Goal: Transaction & Acquisition: Purchase product/service

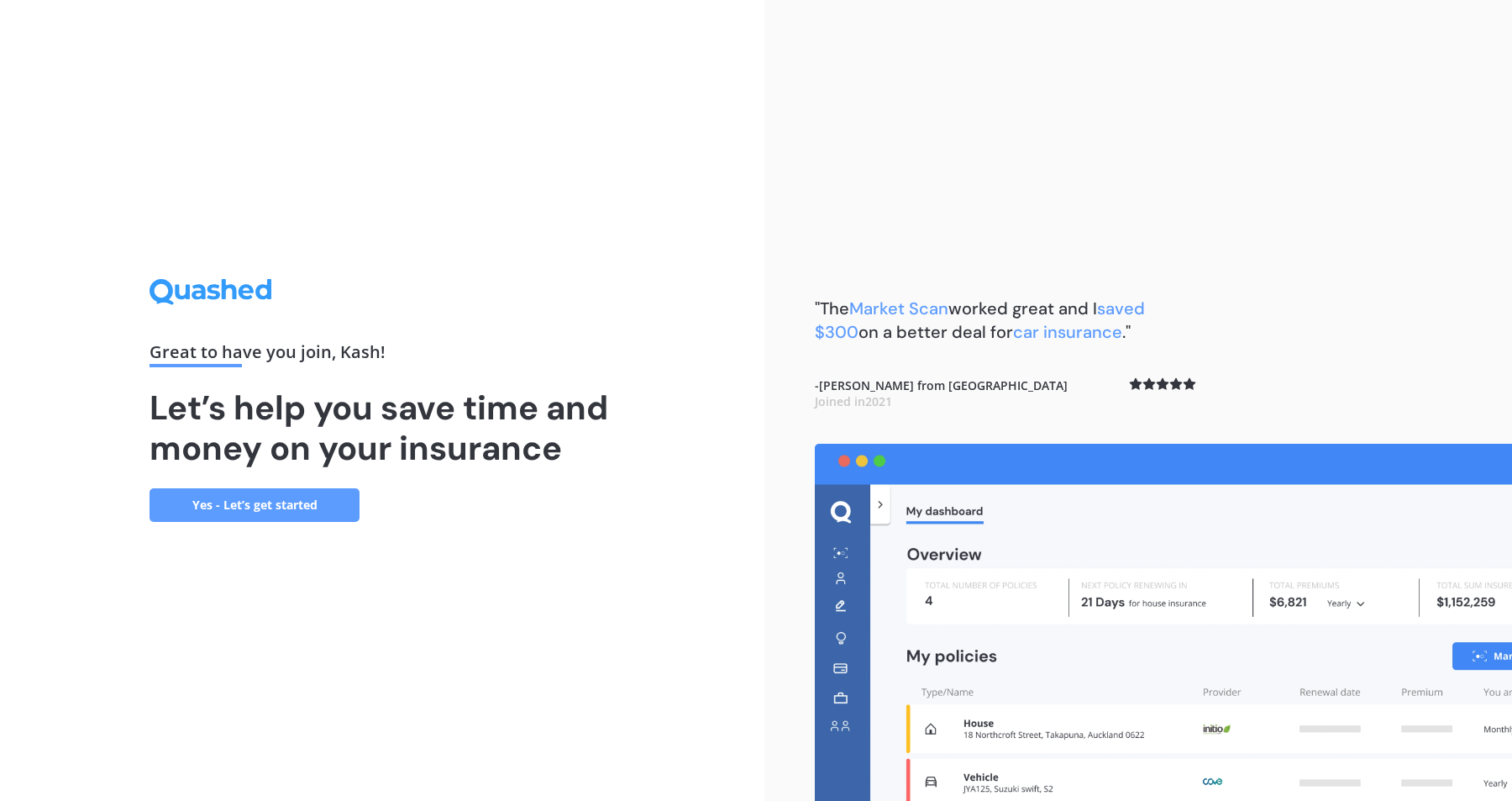
click at [218, 494] on link "Yes - Let’s get started" at bounding box center [254, 505] width 210 height 34
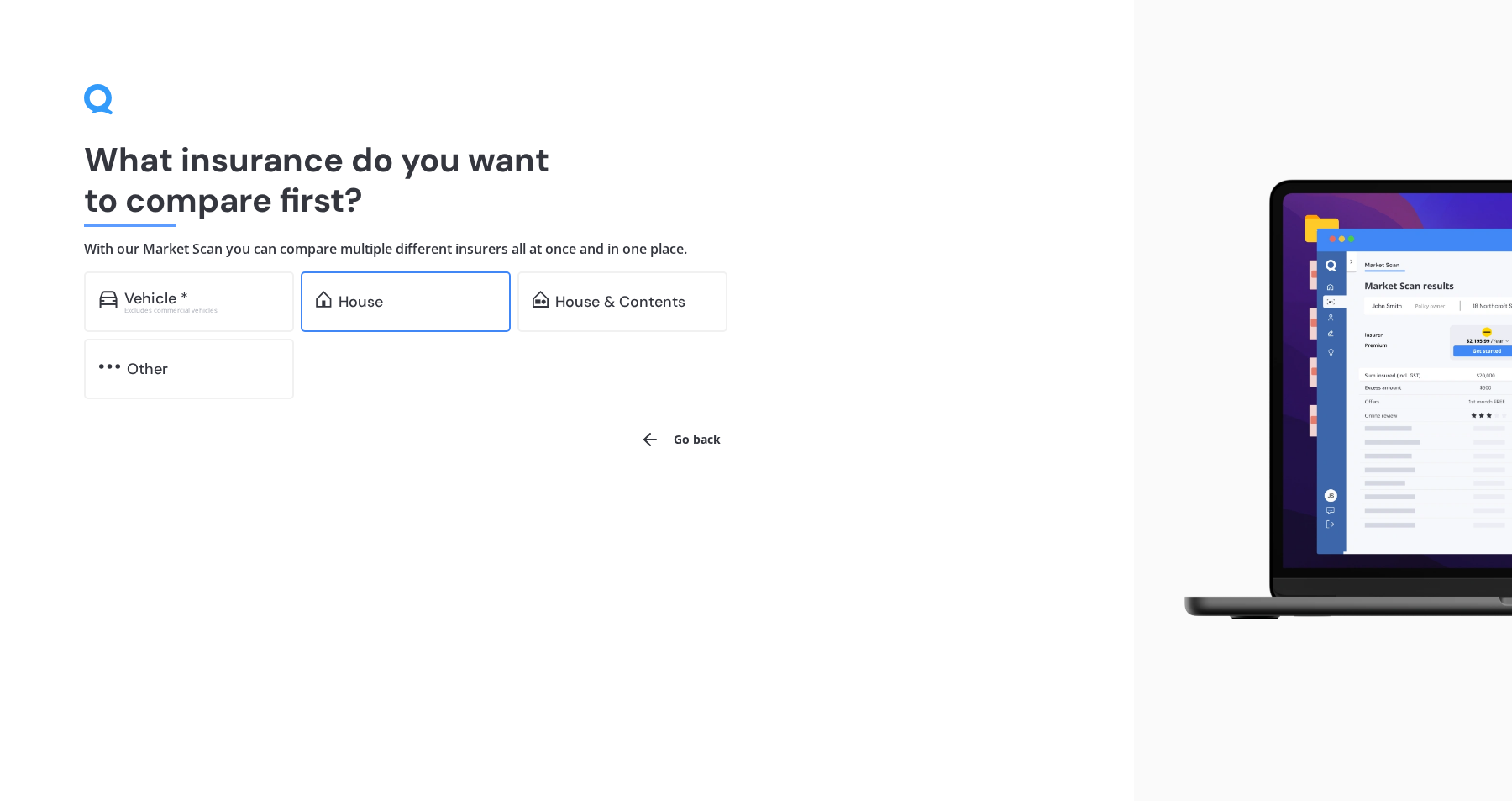
click at [424, 299] on div "House" at bounding box center [417, 302] width 157 height 17
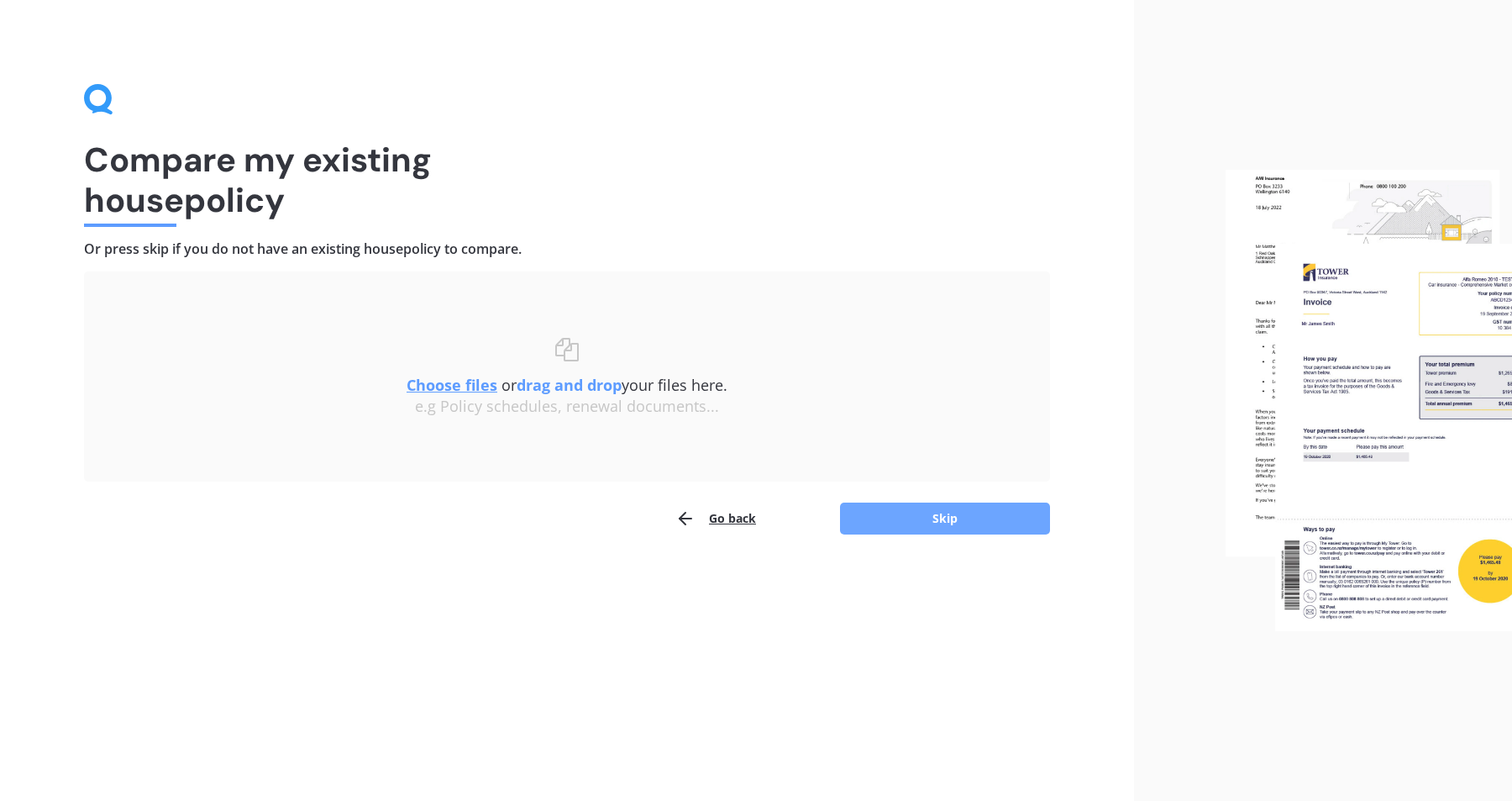
click at [936, 531] on button "Skip" at bounding box center [945, 519] width 210 height 32
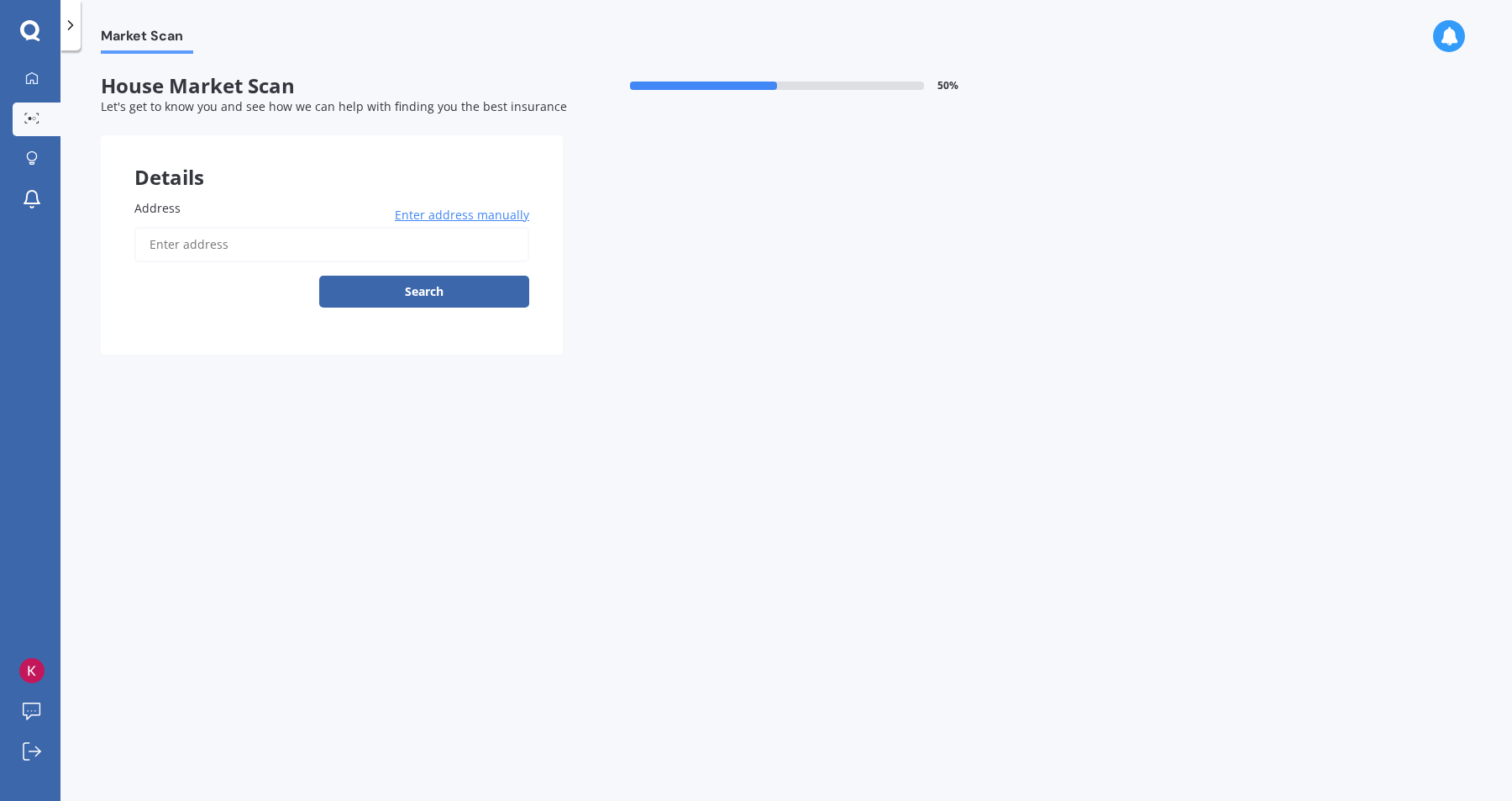
click at [262, 249] on input "Address" at bounding box center [331, 245] width 395 height 36
click at [491, 298] on button "Search" at bounding box center [424, 292] width 210 height 32
click at [391, 250] on input "kashefh98@gmail.com" at bounding box center [331, 245] width 395 height 36
click at [469, 211] on span "Enter address manually" at bounding box center [462, 215] width 134 height 17
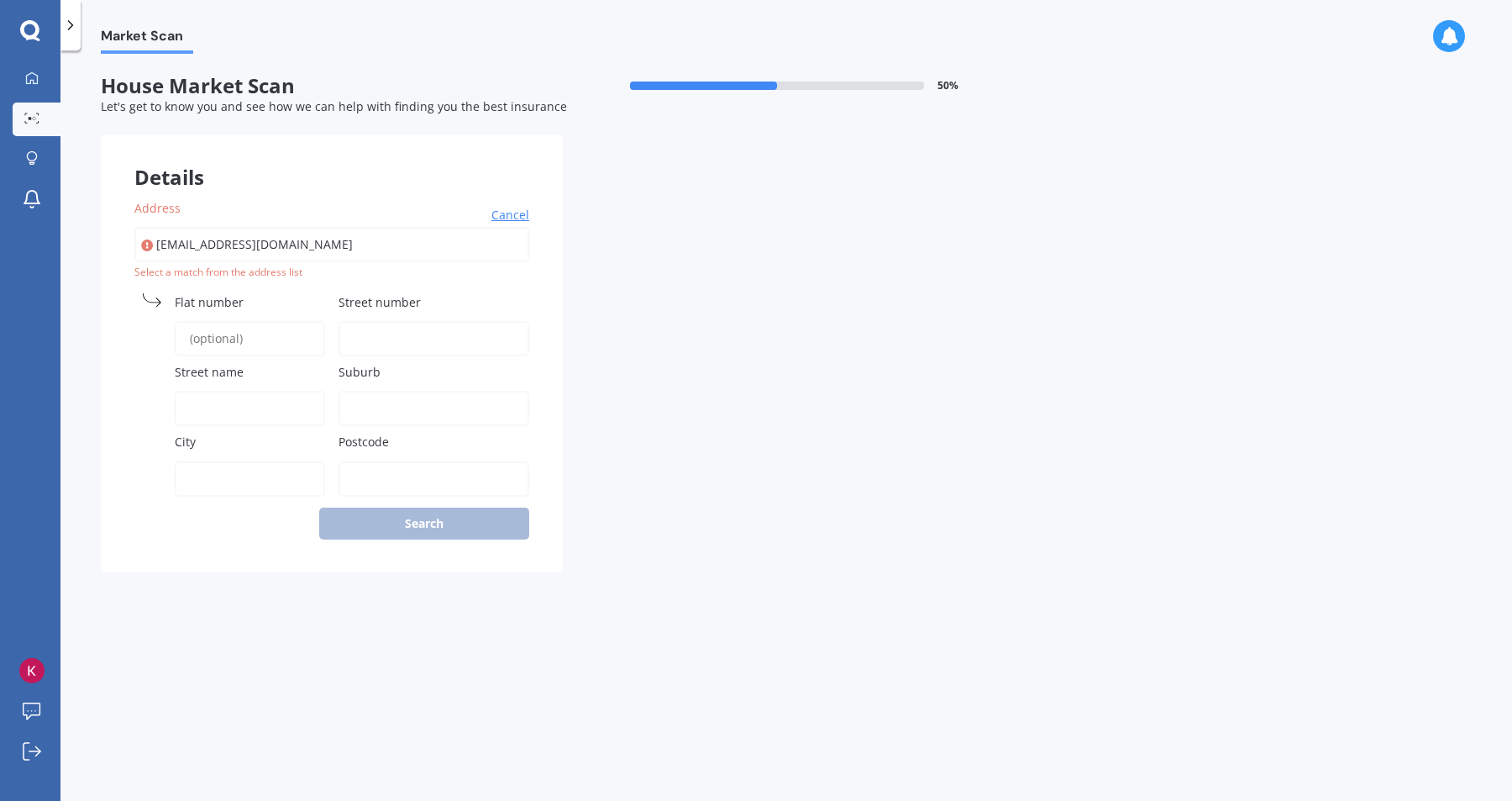
click at [368, 254] on input "kashefh98@gmail.com" at bounding box center [331, 245] width 395 height 36
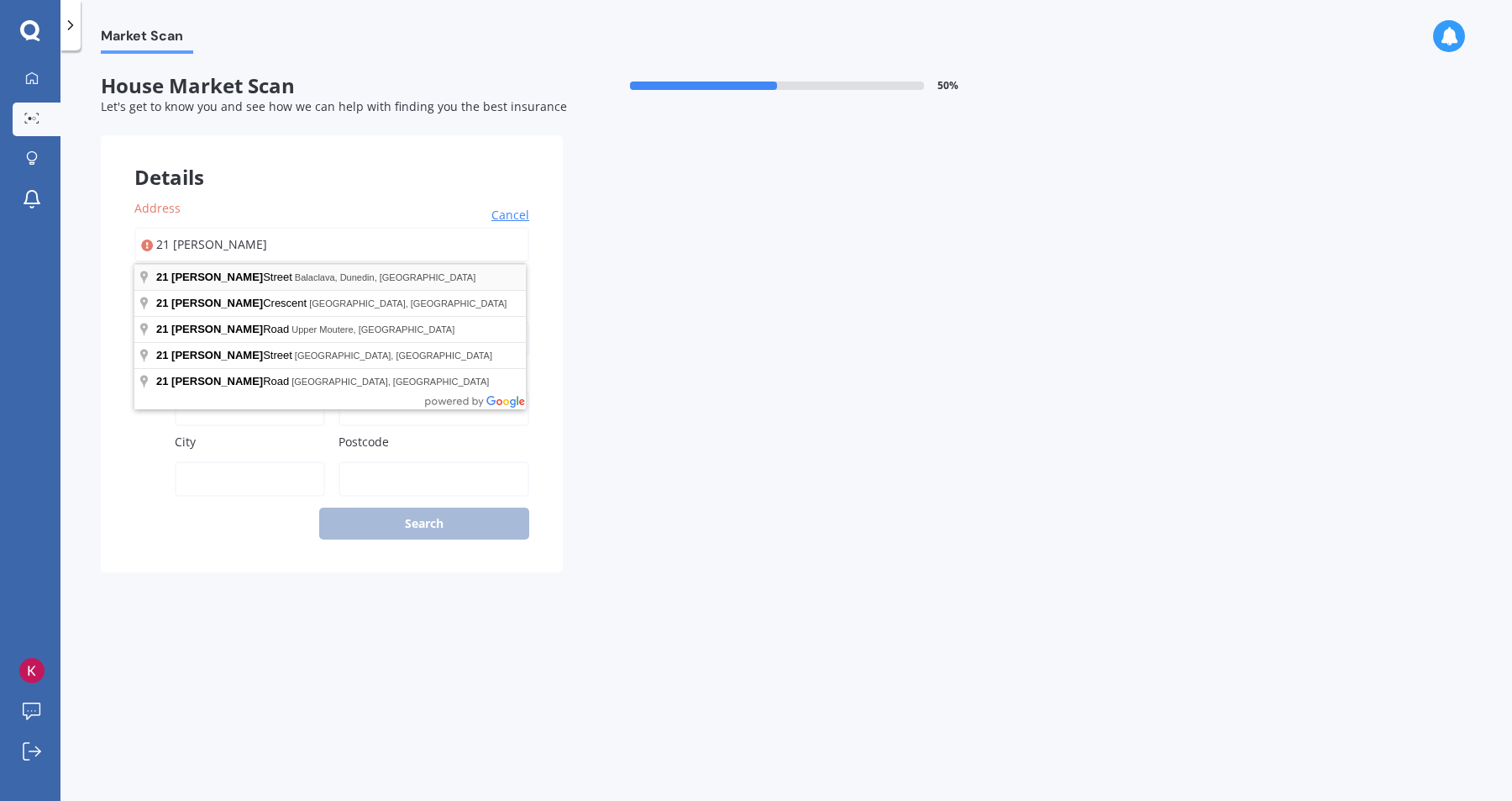
type input "21 Wills Street"
type input "21"
type input "Wills Street"
type input "Dunedin"
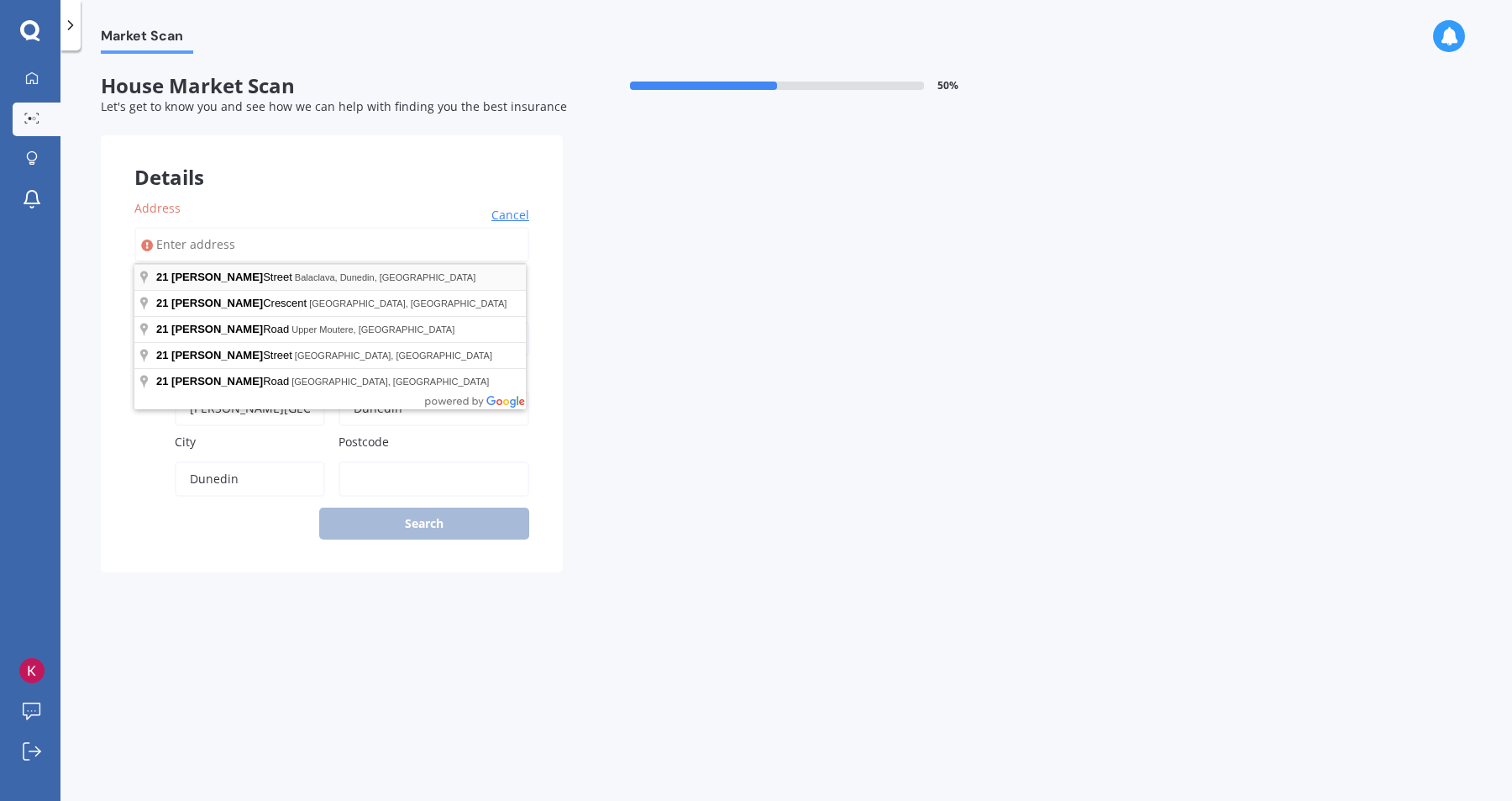
type input "9011"
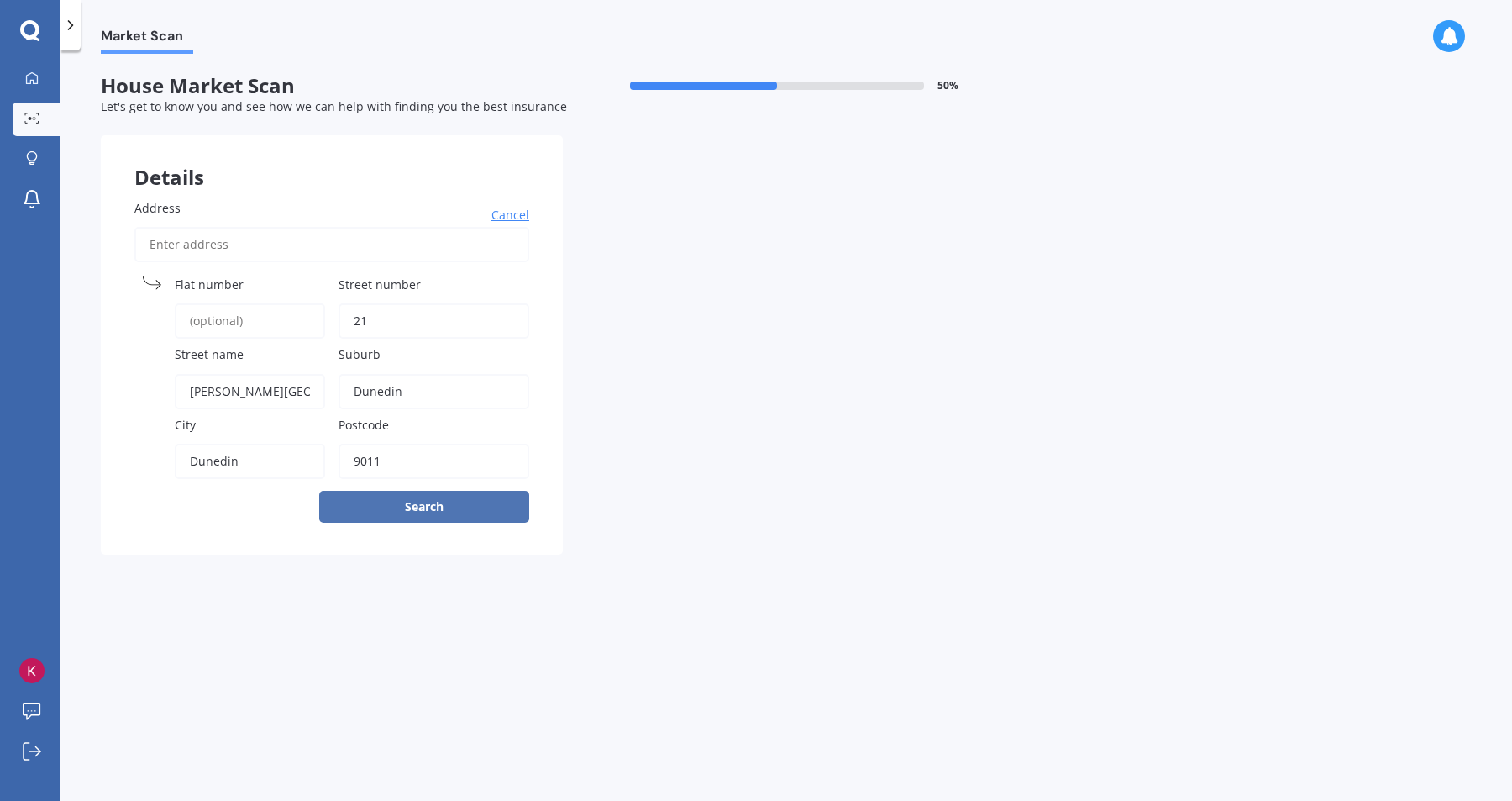
click at [399, 504] on button "Search" at bounding box center [424, 507] width 210 height 32
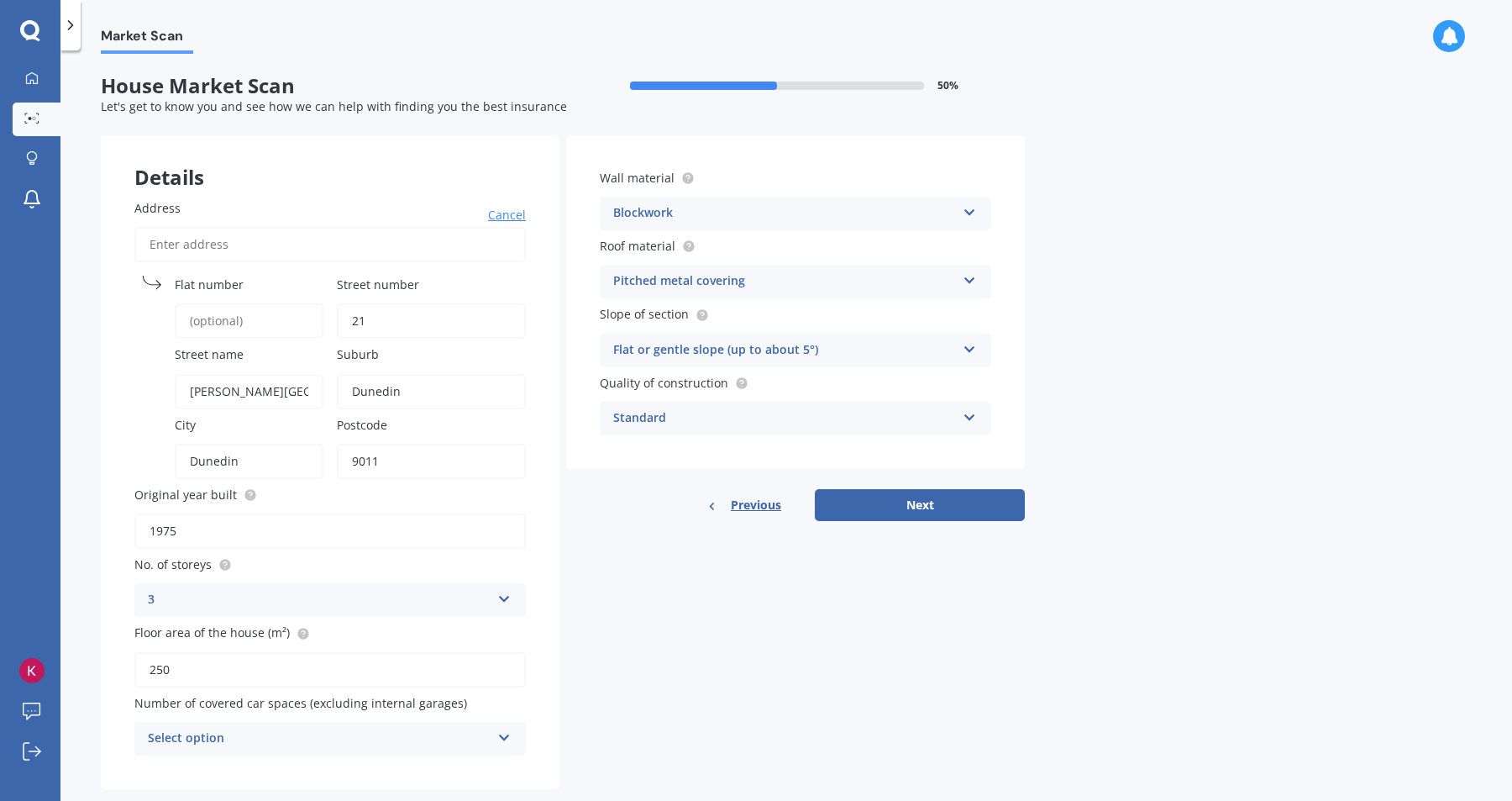
click at [834, 283] on div "Pitched metal covering" at bounding box center [784, 282] width 343 height 20
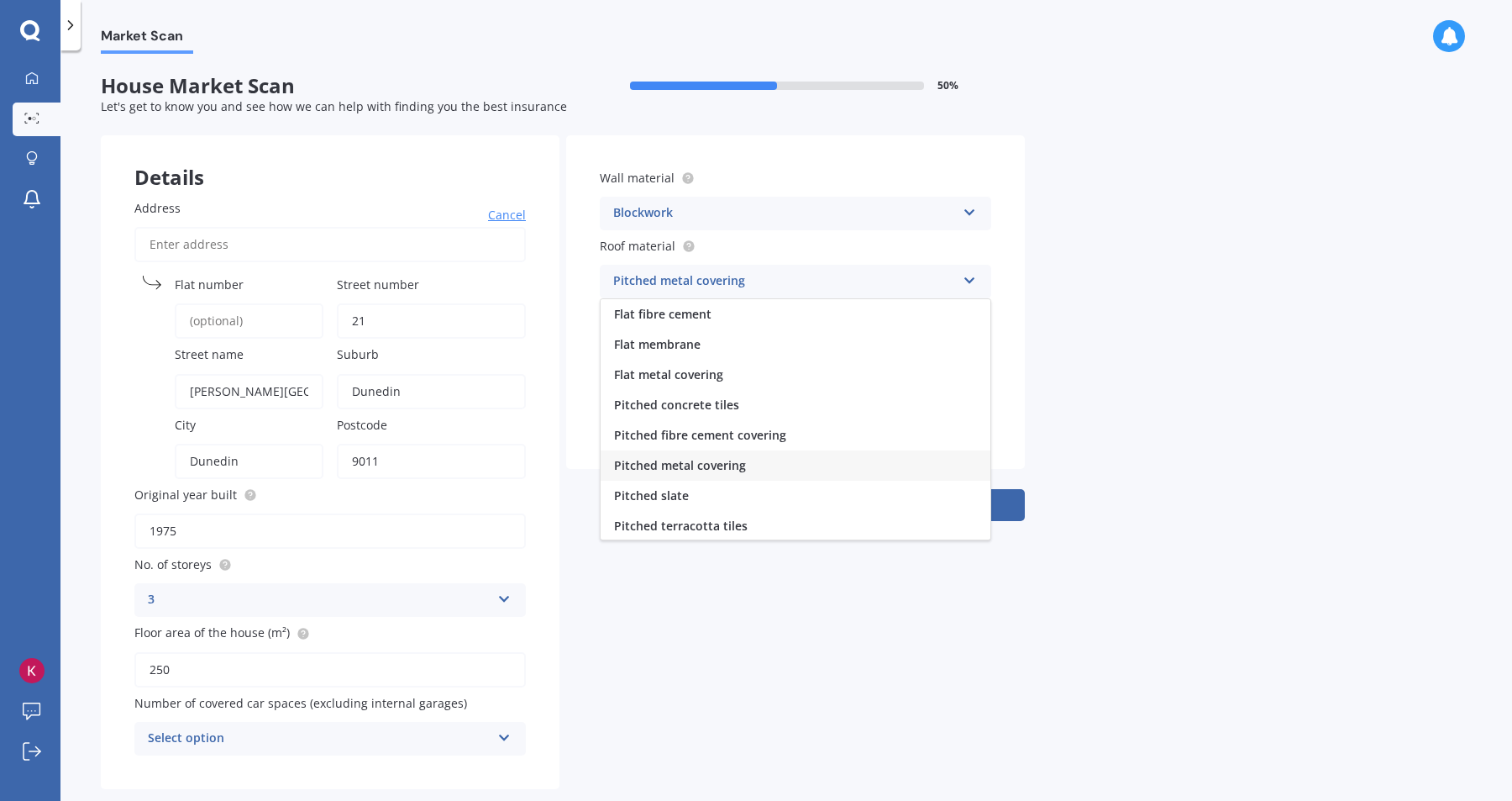
click at [866, 622] on div "Details Address Cancel Search Flat number Street number 21 Street name Wills St…" at bounding box center [563, 462] width 925 height 654
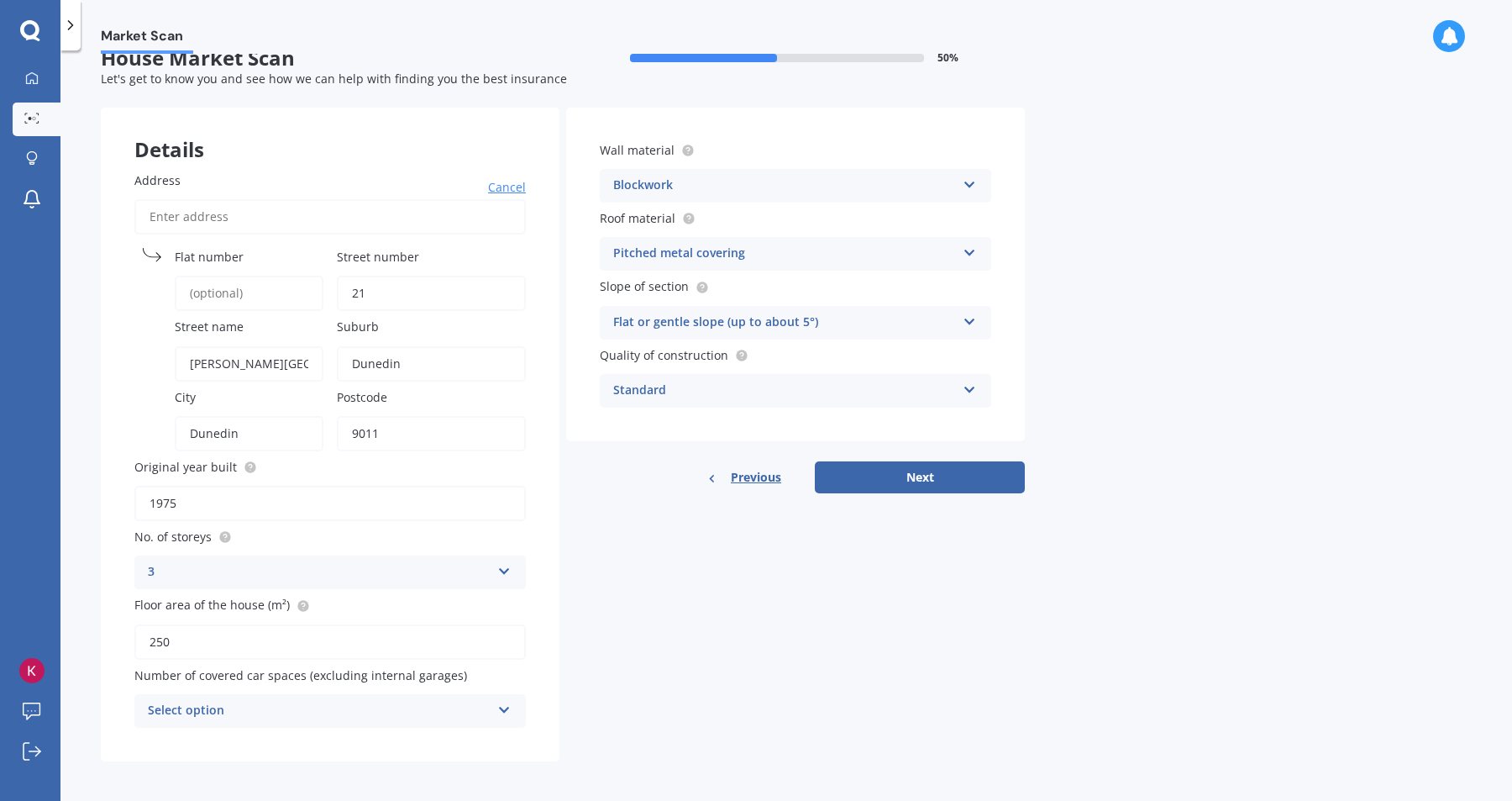
scroll to position [36, 0]
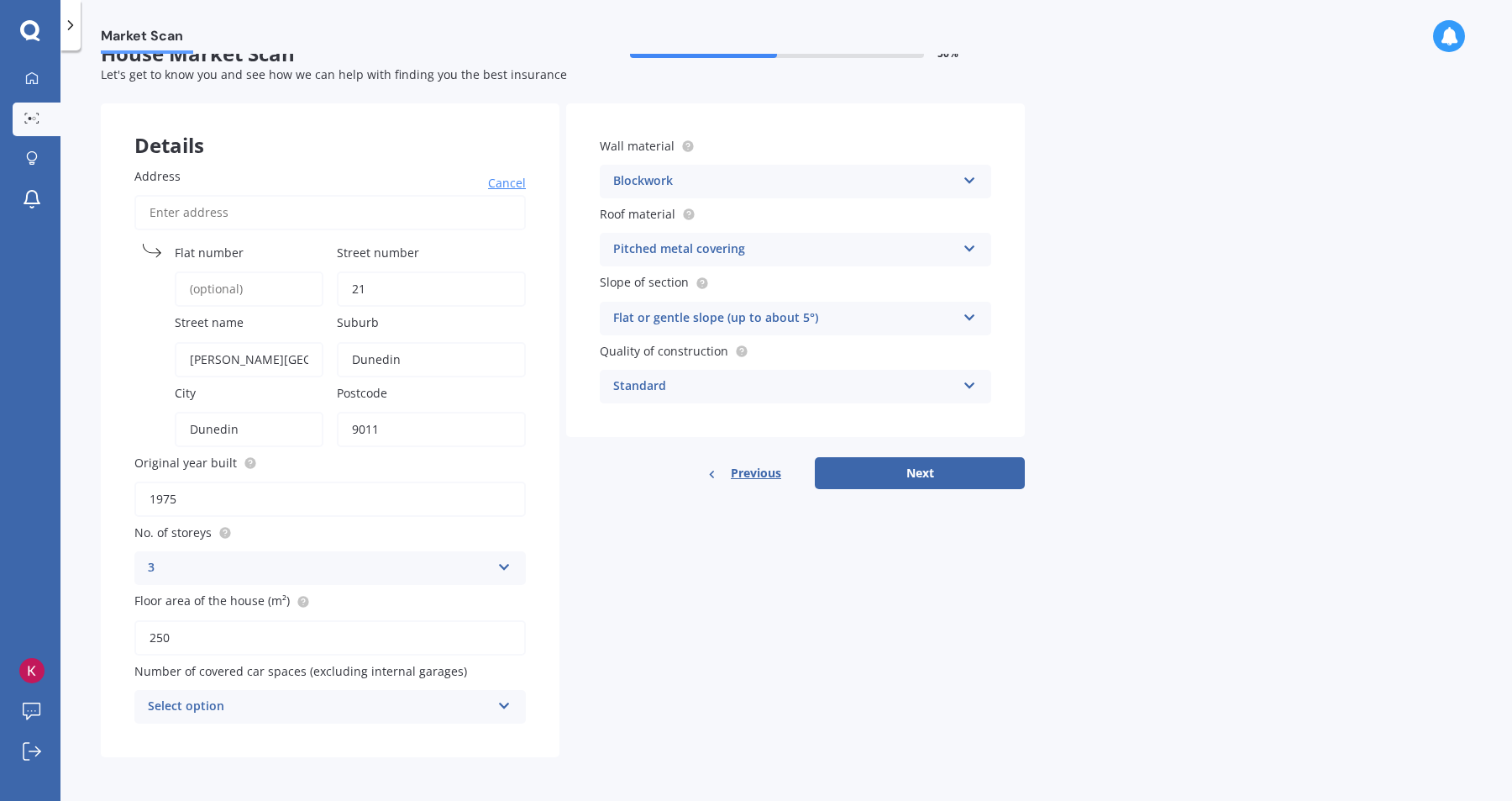
click at [323, 572] on div "3" at bounding box center [319, 568] width 343 height 20
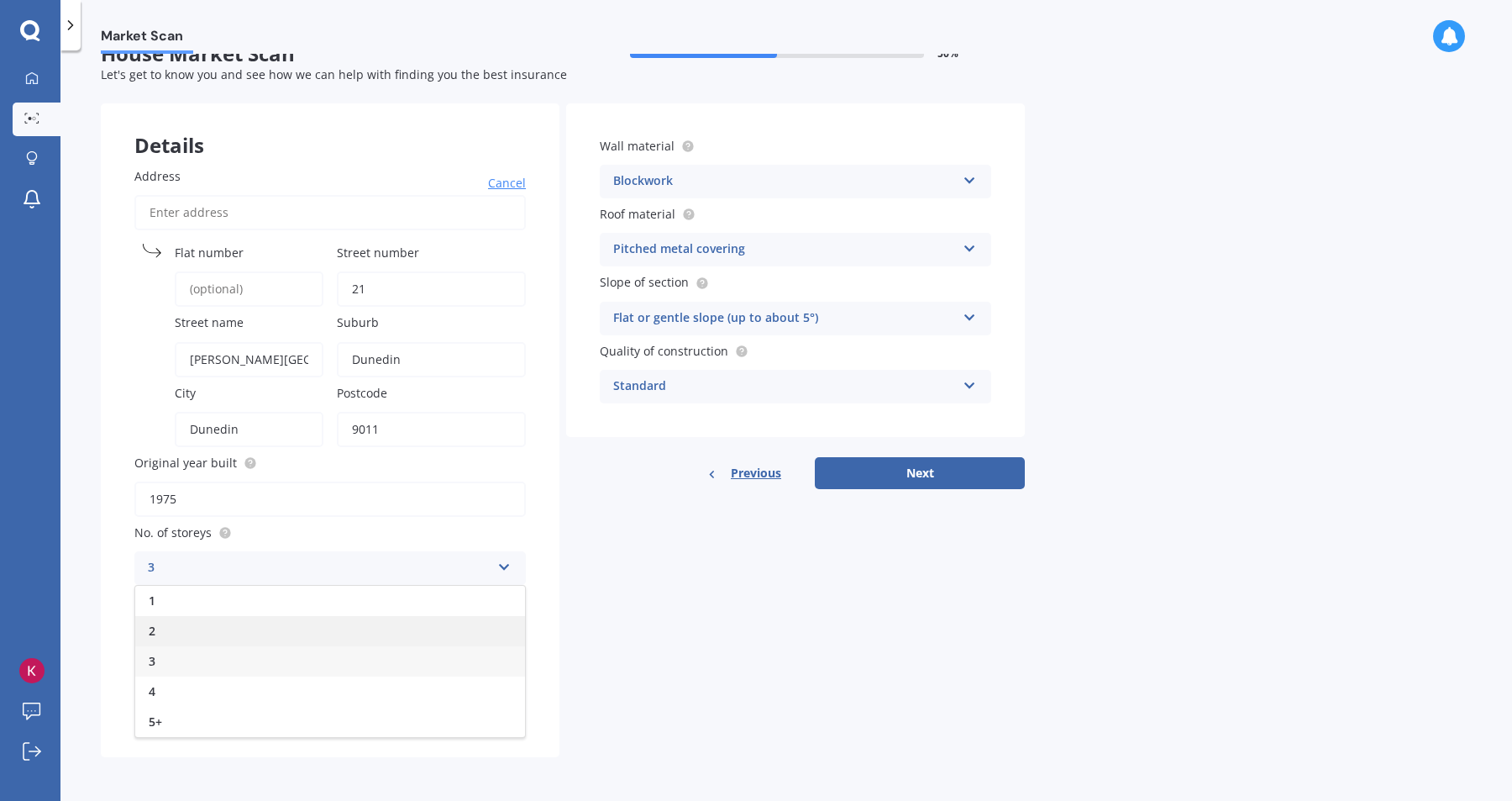
click at [294, 645] on div "2" at bounding box center [329, 631] width 390 height 31
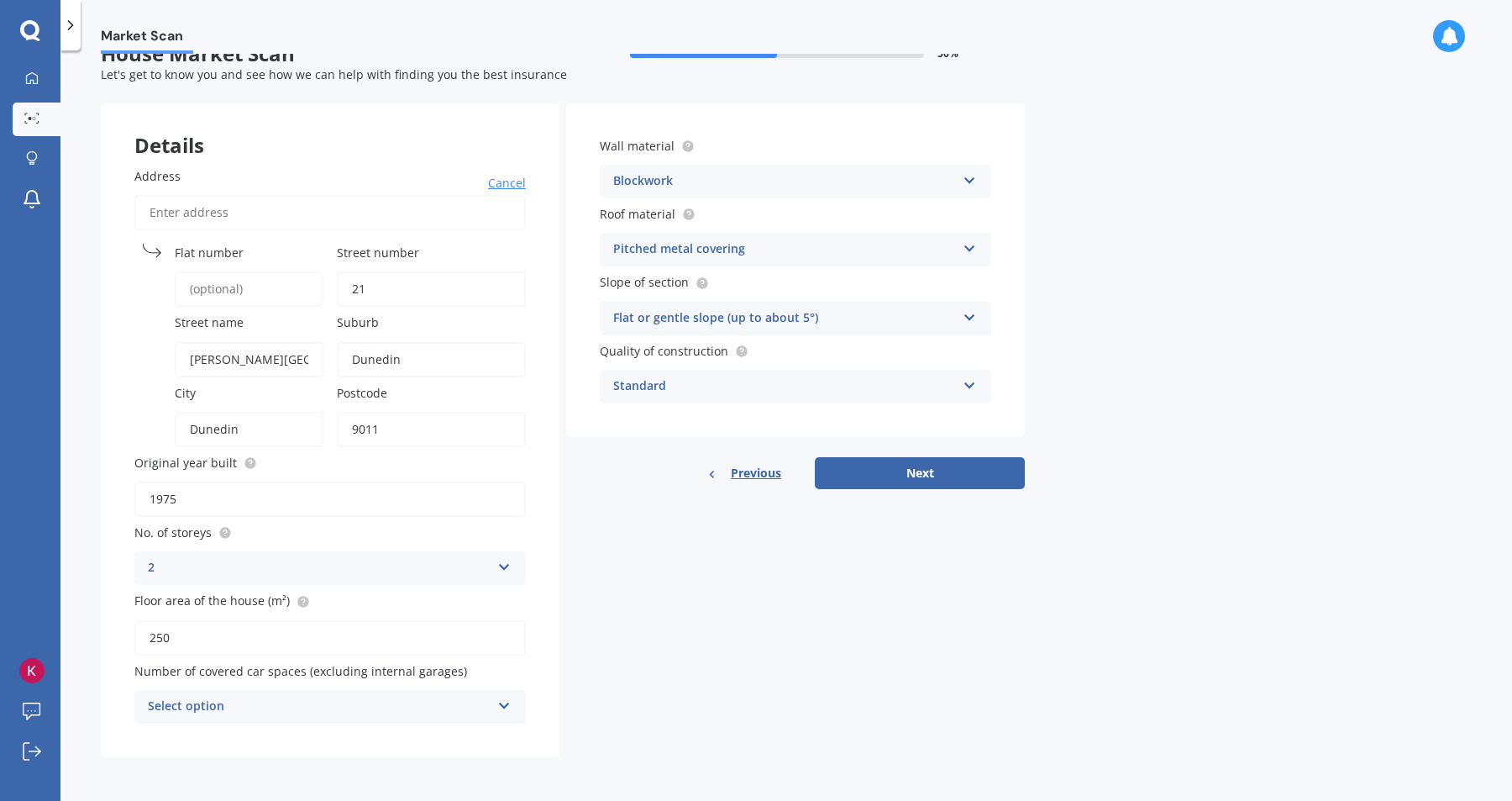
click at [333, 697] on div "Select option" at bounding box center [319, 707] width 343 height 20
click at [276, 524] on div "0" at bounding box center [329, 523] width 390 height 31
click at [862, 467] on button "Next" at bounding box center [919, 473] width 210 height 32
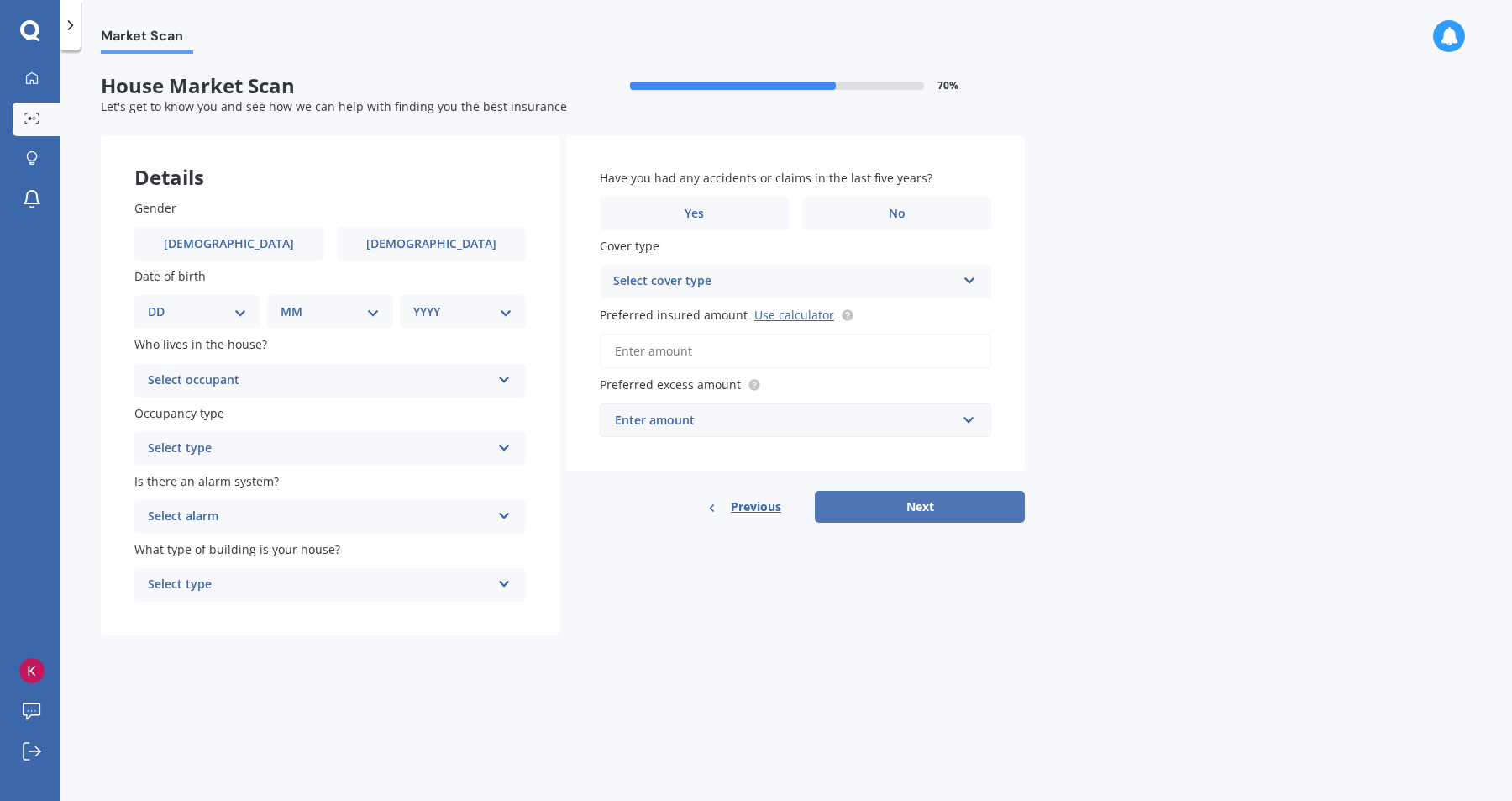
scroll to position [0, 0]
click at [273, 252] on label "Male" at bounding box center [228, 244] width 189 height 34
click at [0, 0] on input "Male" at bounding box center [0, 0] width 0 height 0
click at [201, 319] on select "DD 01 02 03 04 05 06 07 08 09 10 11 12 13 14 15 16 17 18 19 20 21 22 23 24 25 2…" at bounding box center [197, 312] width 99 height 19
select select "05"
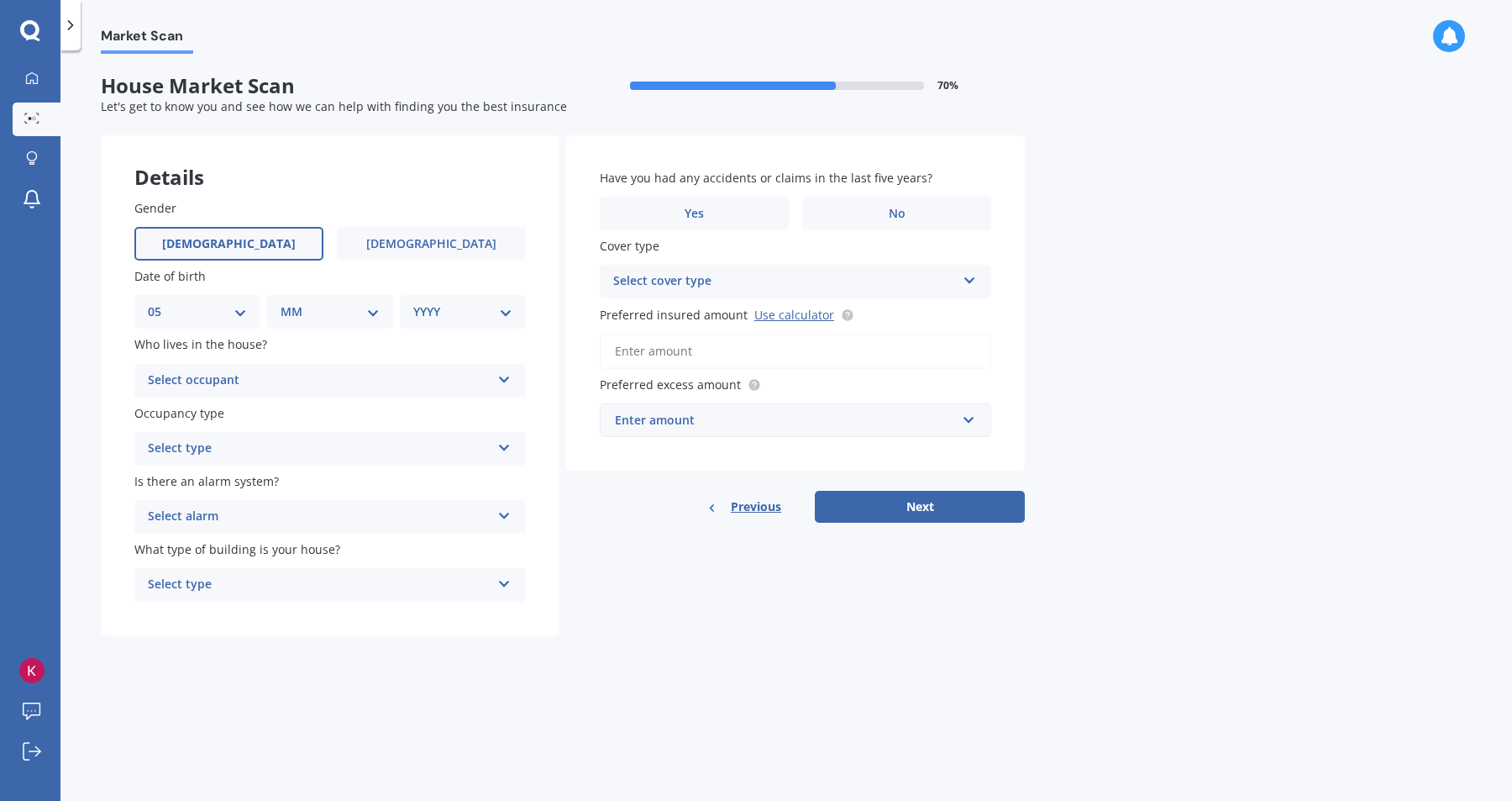
click at [161, 303] on select "DD 01 02 03 04 05 06 07 08 09 10 11 12 13 14 15 16 17 18 19 20 21 22 23 24 25 2…" at bounding box center [197, 312] width 99 height 19
click at [289, 330] on div "Gender Male Female Date of birth DD 01 02 03 04 05 06 07 08 09 10 11 12 13 14 1…" at bounding box center [330, 401] width 458 height 471
click at [332, 305] on select "MM 01 02 03 04 05 06 07 08 09 10 11 12" at bounding box center [333, 312] width 93 height 19
select select "05"
click at [287, 303] on select "MM 01 02 03 04 05 06 07 08 09 10 11 12" at bounding box center [333, 312] width 93 height 19
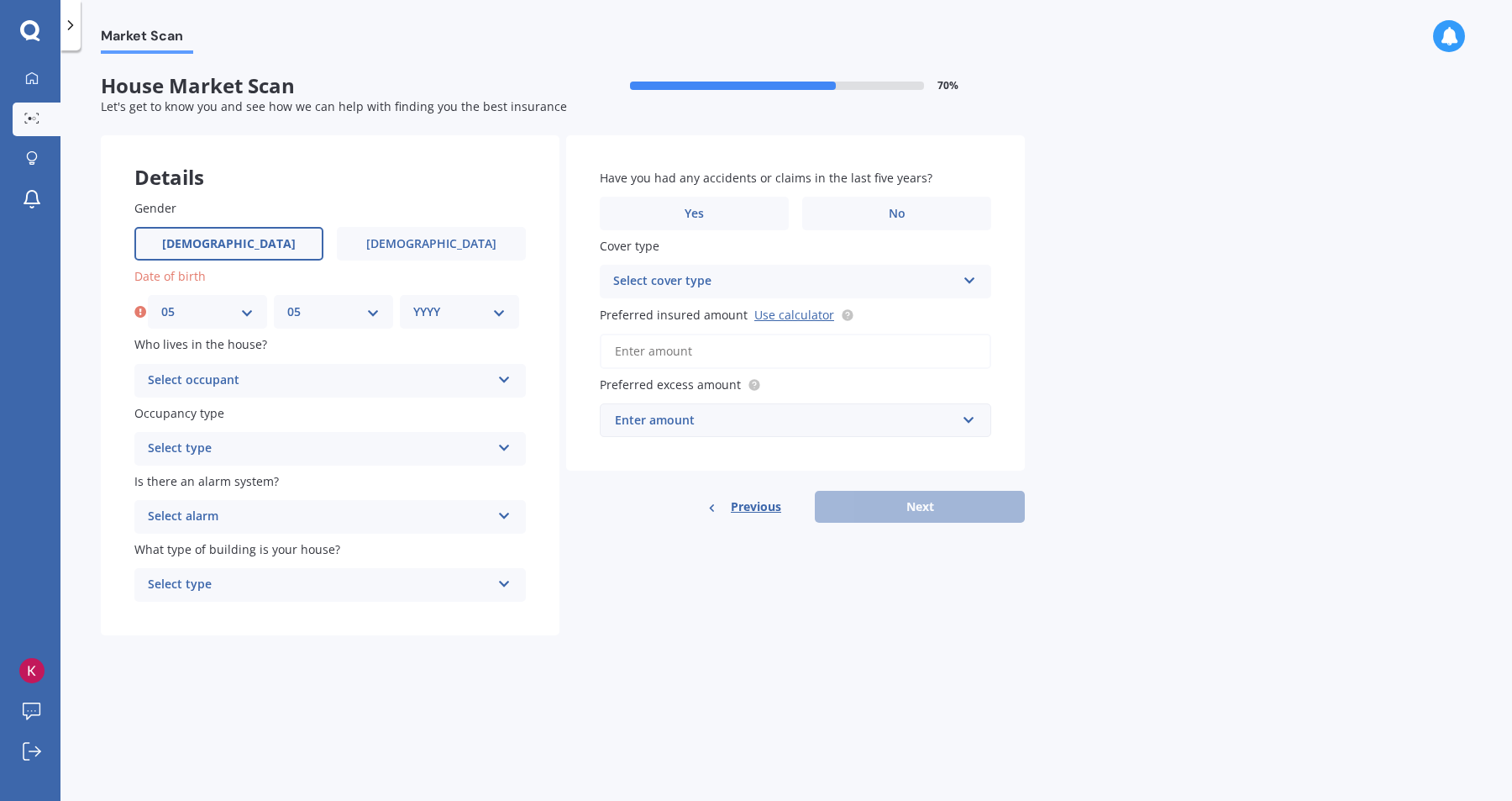
click at [462, 309] on select "YYYY 2009 2008 2007 2006 2005 2004 2003 2002 2001 2000 1999 1998 1997 1996 1995…" at bounding box center [459, 312] width 93 height 19
click at [413, 303] on select "YYYY 2009 2008 2007 2006 2005 2004 2003 2002 2001 2000 1999 1998 1997 1996 1995…" at bounding box center [459, 312] width 93 height 19
click at [443, 316] on select "YYYY 2009 2008 2007 2006 2005 2004 2003 2002 2001 2000 1999 1998 1997 1996 1995…" at bounding box center [463, 312] width 99 height 19
select select "1999"
click at [413, 303] on select "YYYY 2009 2008 2007 2006 2005 2004 2003 2002 2001 2000 1999 1998 1997 1996 1995…" at bounding box center [463, 312] width 99 height 19
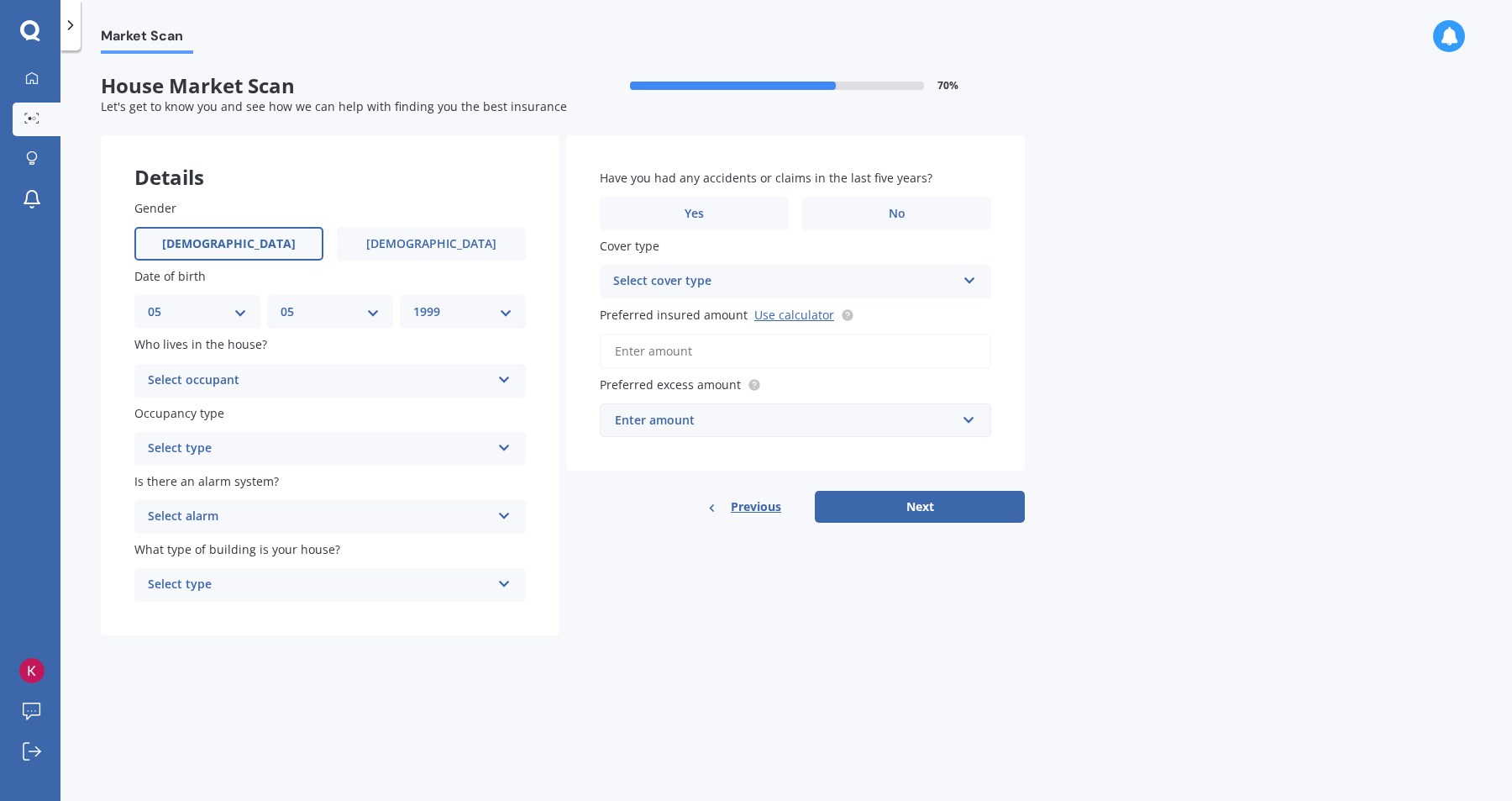
click at [199, 369] on div "Select occupant Owner Owner + Boarder" at bounding box center [329, 381] width 391 height 34
click at [210, 420] on div "Owner" at bounding box center [329, 414] width 390 height 31
click at [210, 447] on div "Select type" at bounding box center [319, 449] width 343 height 20
click at [216, 483] on div "Permanent" at bounding box center [329, 482] width 390 height 31
click at [217, 513] on div "Select alarm" at bounding box center [319, 517] width 343 height 20
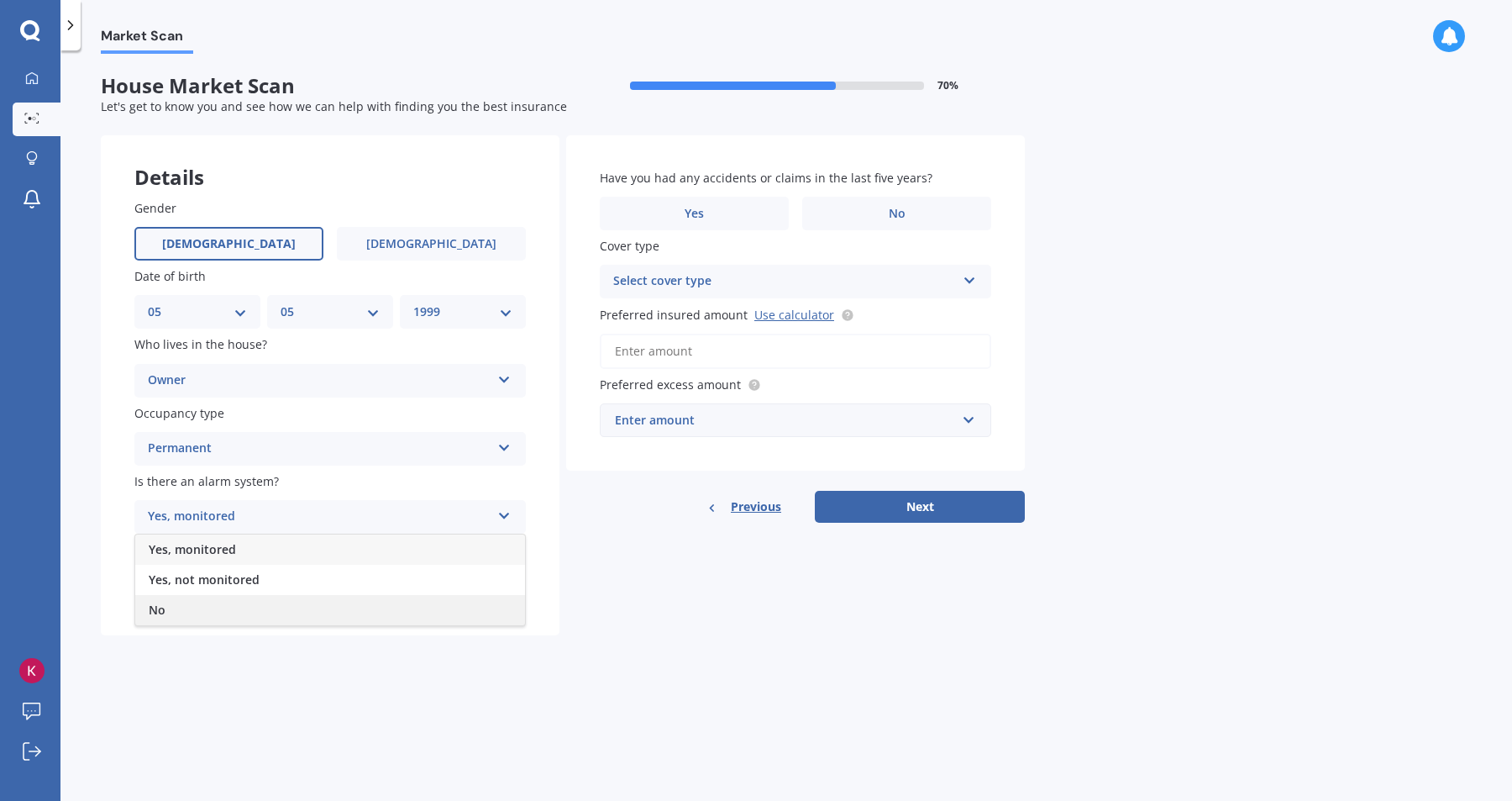
click at [225, 612] on div "No" at bounding box center [329, 611] width 390 height 31
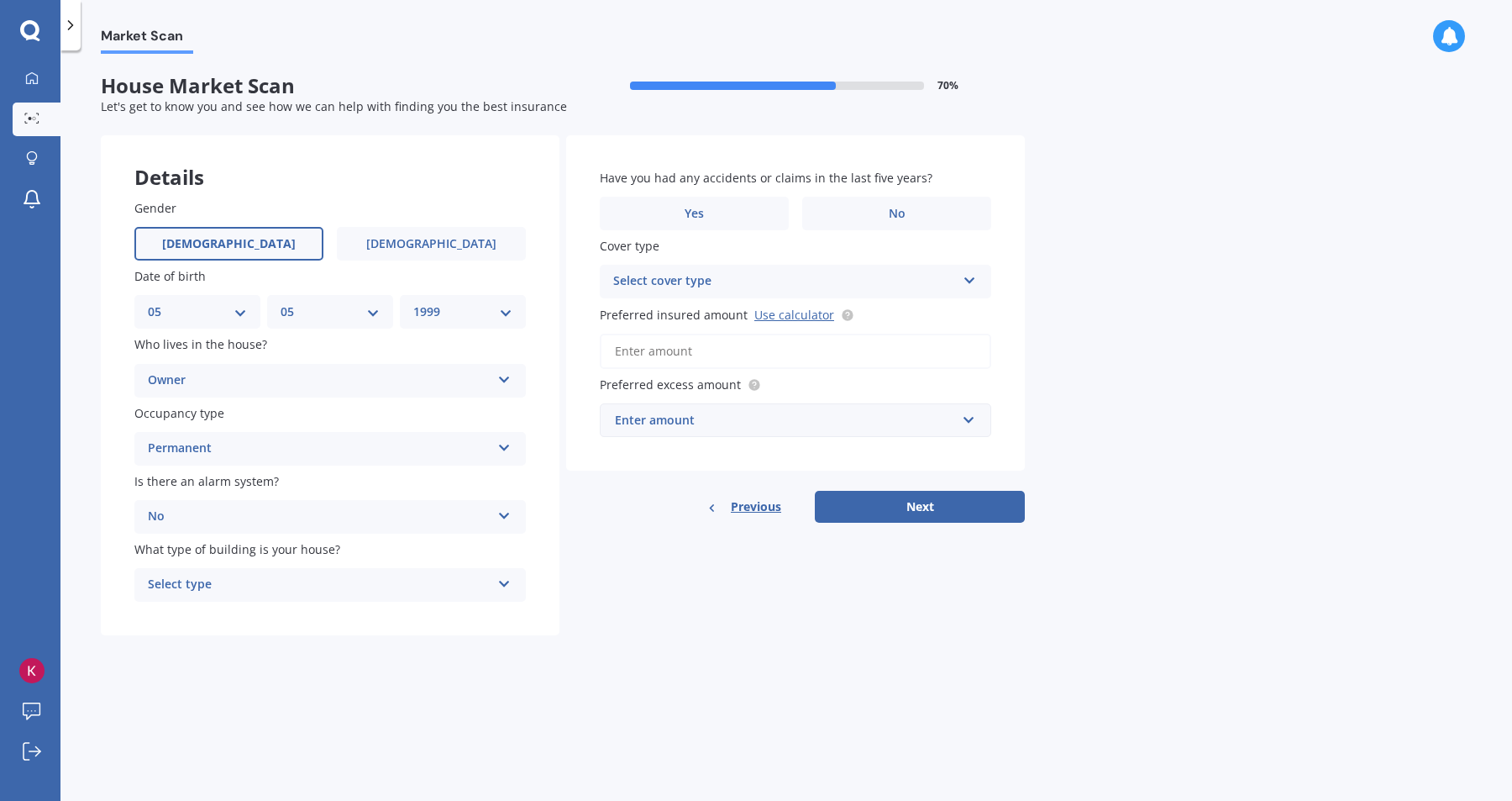
click at [220, 587] on div "Select type" at bounding box center [319, 585] width 343 height 20
click at [219, 620] on span "Freestanding" at bounding box center [186, 617] width 75 height 16
click at [785, 282] on div "Select cover type" at bounding box center [784, 282] width 343 height 20
click at [1160, 293] on div "Market Scan House Market Scan 70 % Let's get to know you and see how we can hel…" at bounding box center [786, 429] width 1452 height 751
click at [775, 350] on input "Preferred insured amount Use calculator" at bounding box center [795, 352] width 391 height 36
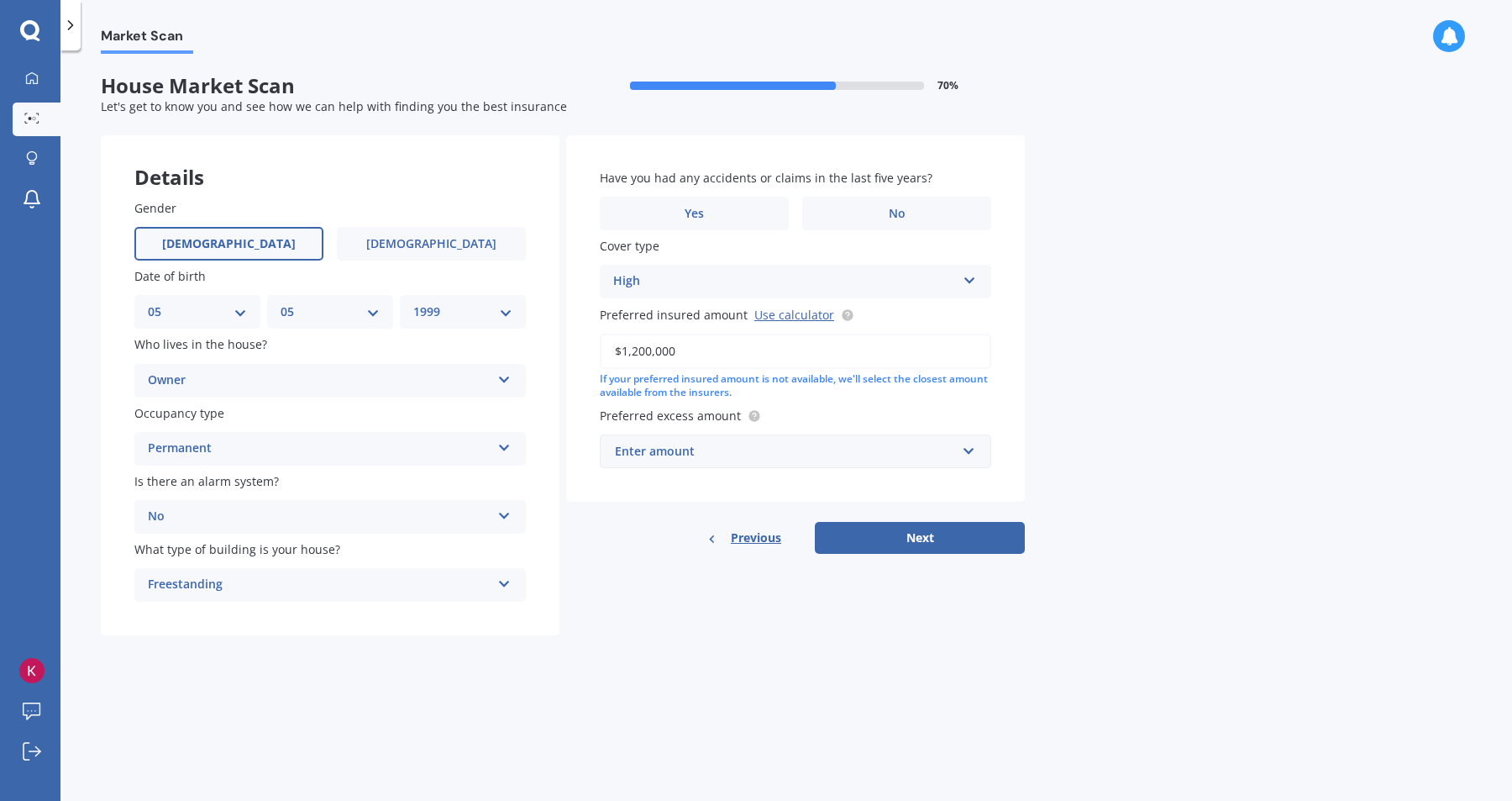
type input "$1,200,000"
click at [774, 450] on div "Enter amount" at bounding box center [785, 452] width 341 height 19
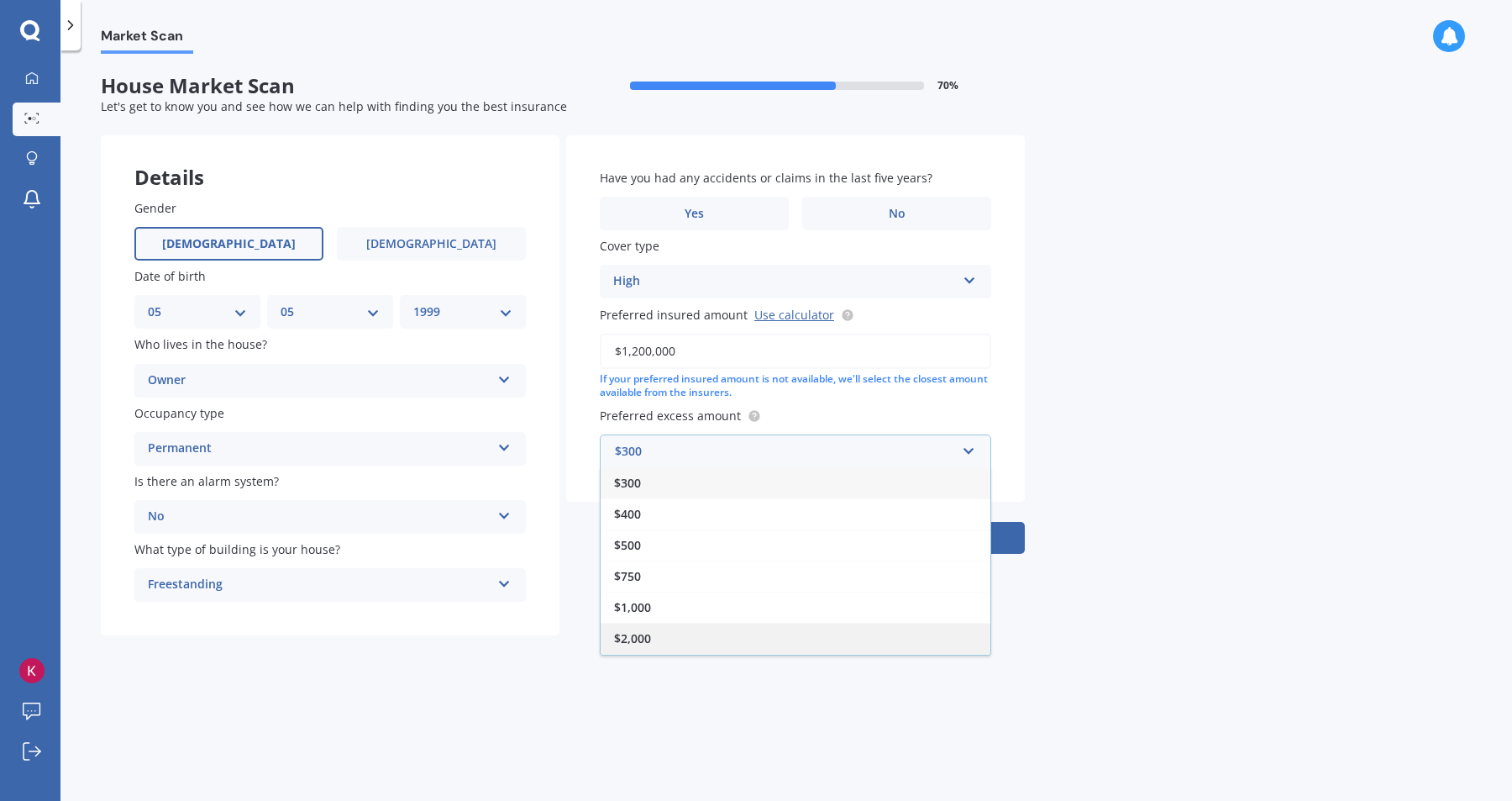
click at [671, 646] on div "$2,000" at bounding box center [795, 638] width 390 height 31
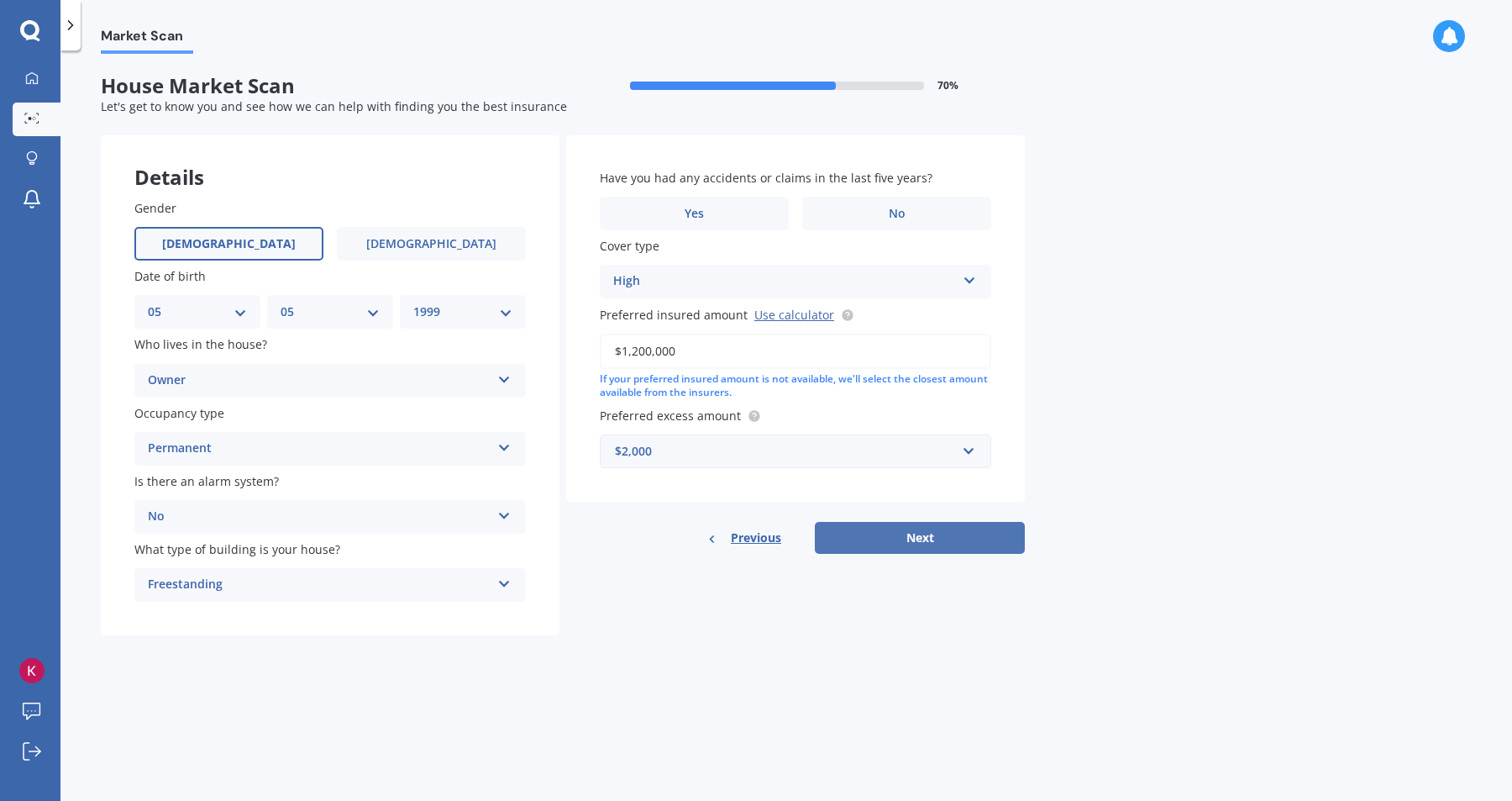
click at [871, 535] on button "Next" at bounding box center [919, 539] width 210 height 32
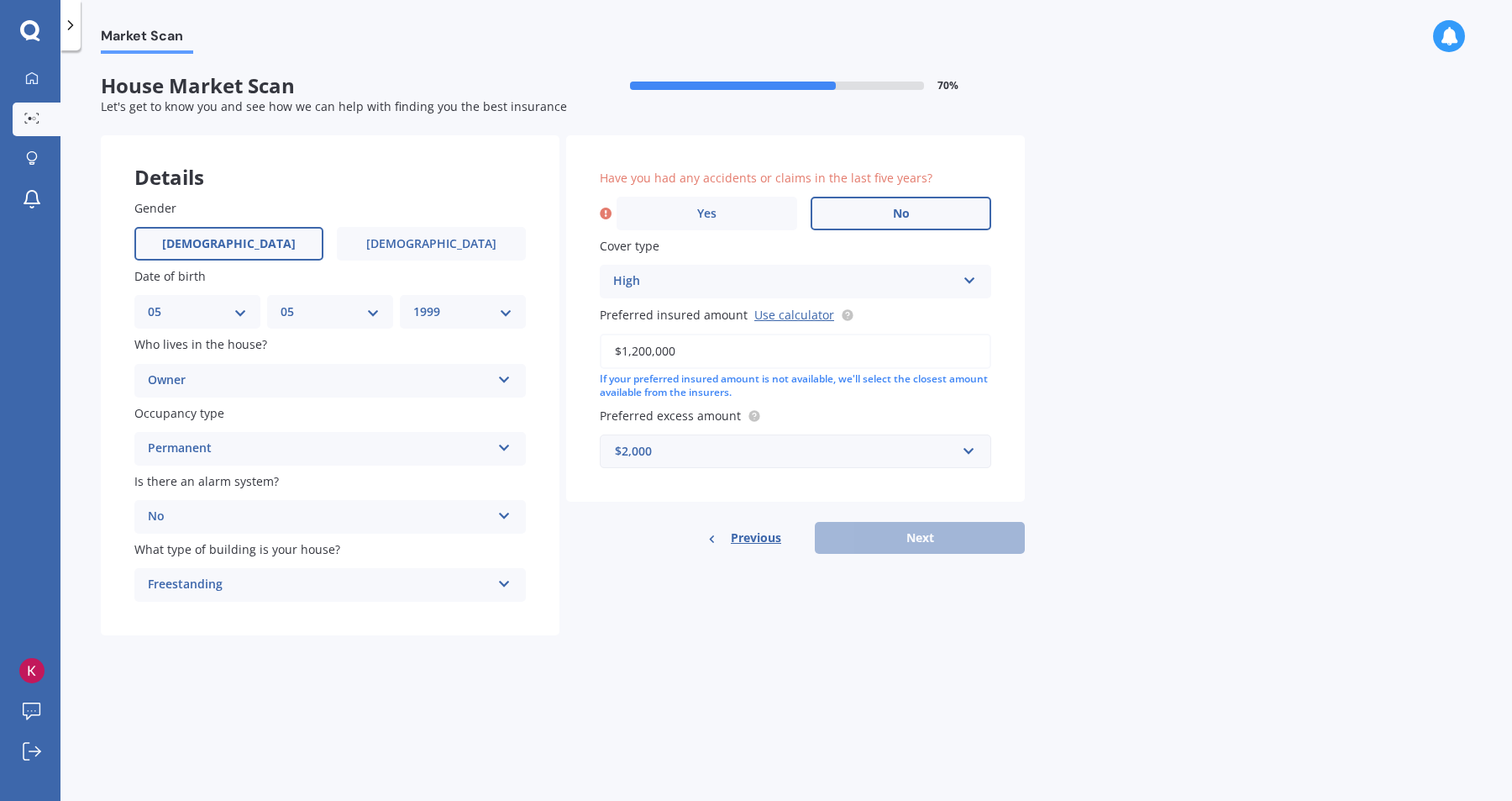
click at [871, 227] on label "No" at bounding box center [901, 214] width 181 height 34
click at [0, 0] on input "No" at bounding box center [0, 0] width 0 height 0
click at [886, 539] on button "Next" at bounding box center [919, 539] width 210 height 32
select select "05"
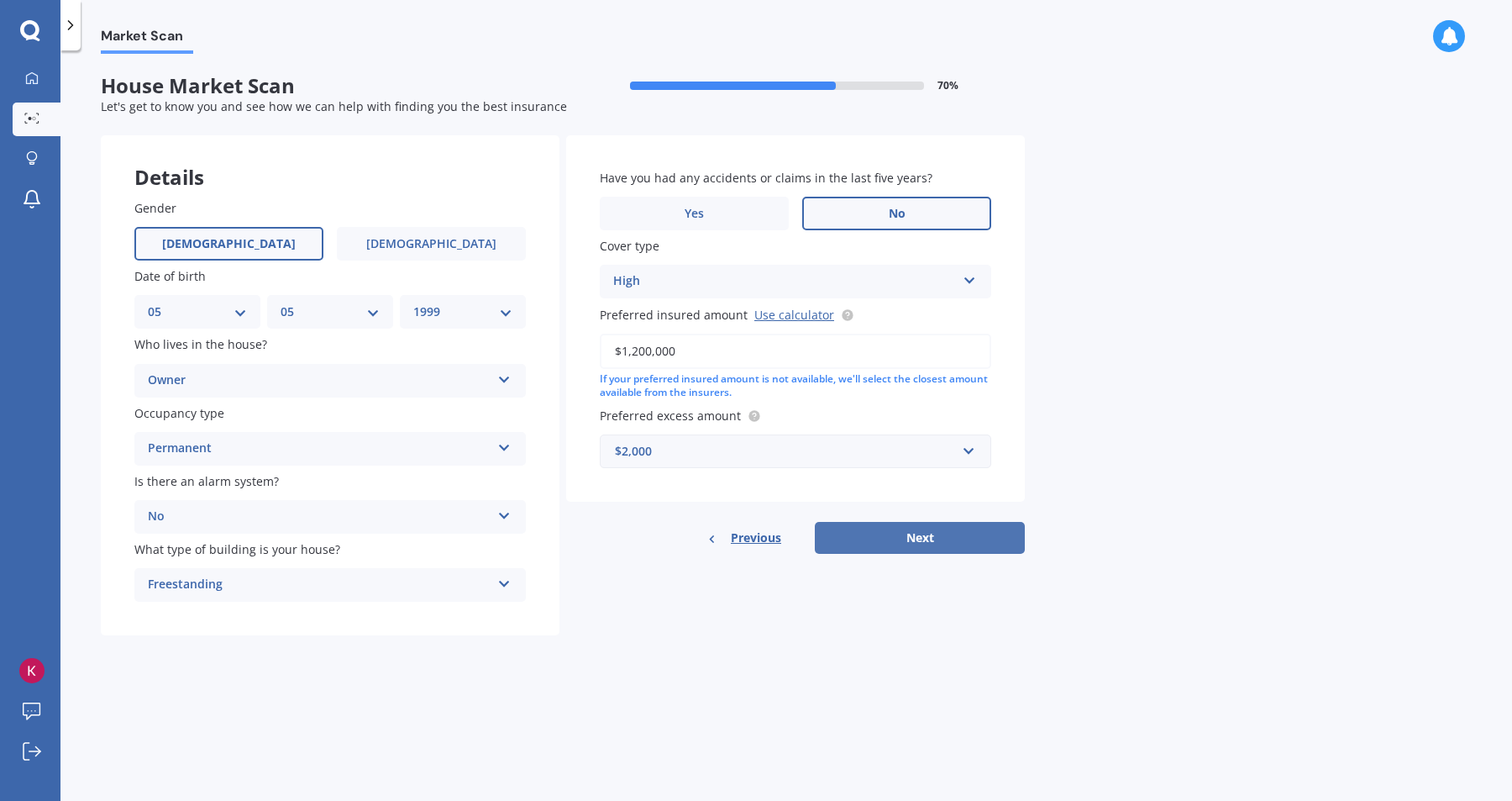
select select "1999"
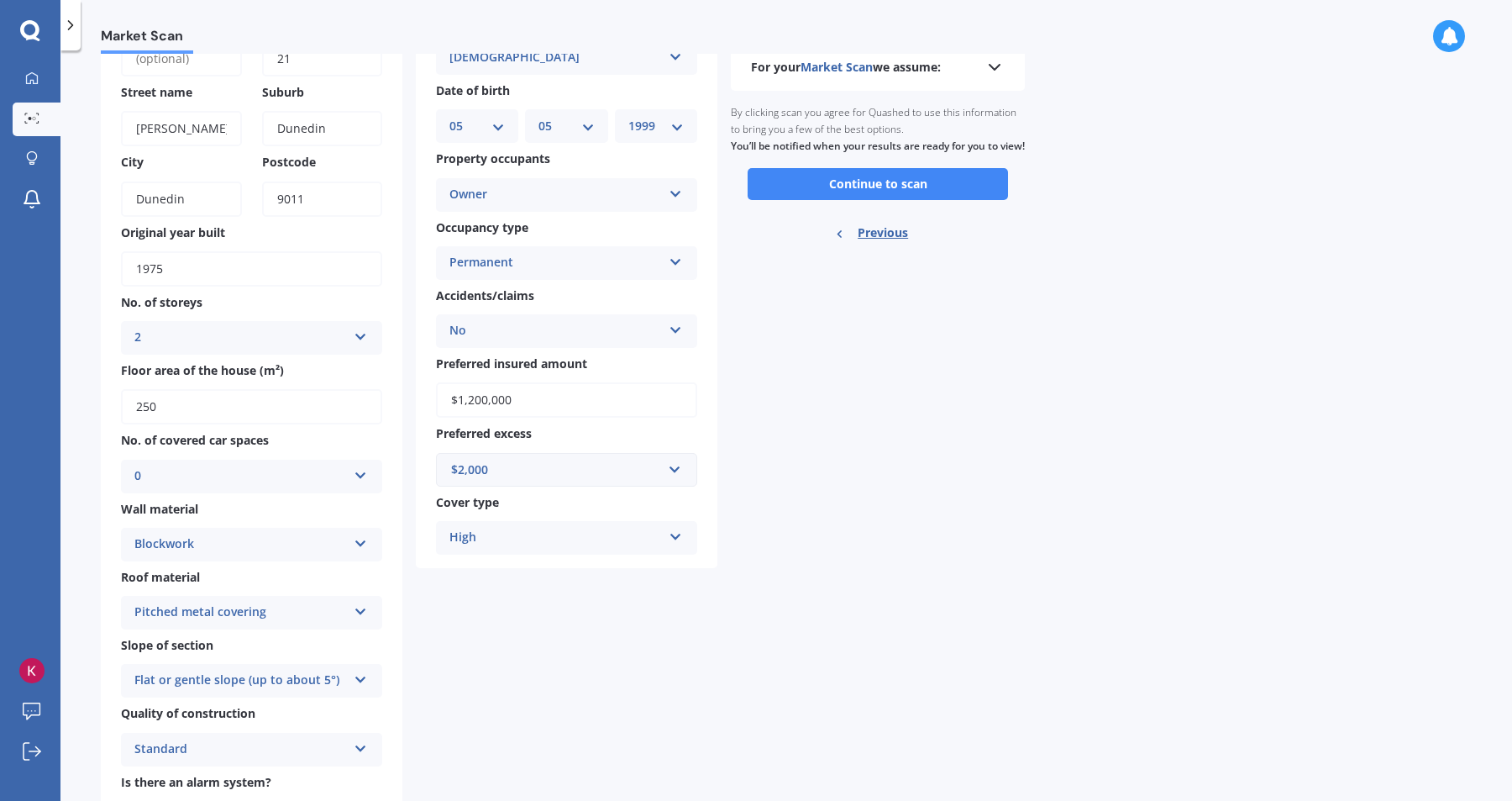
scroll to position [298, 0]
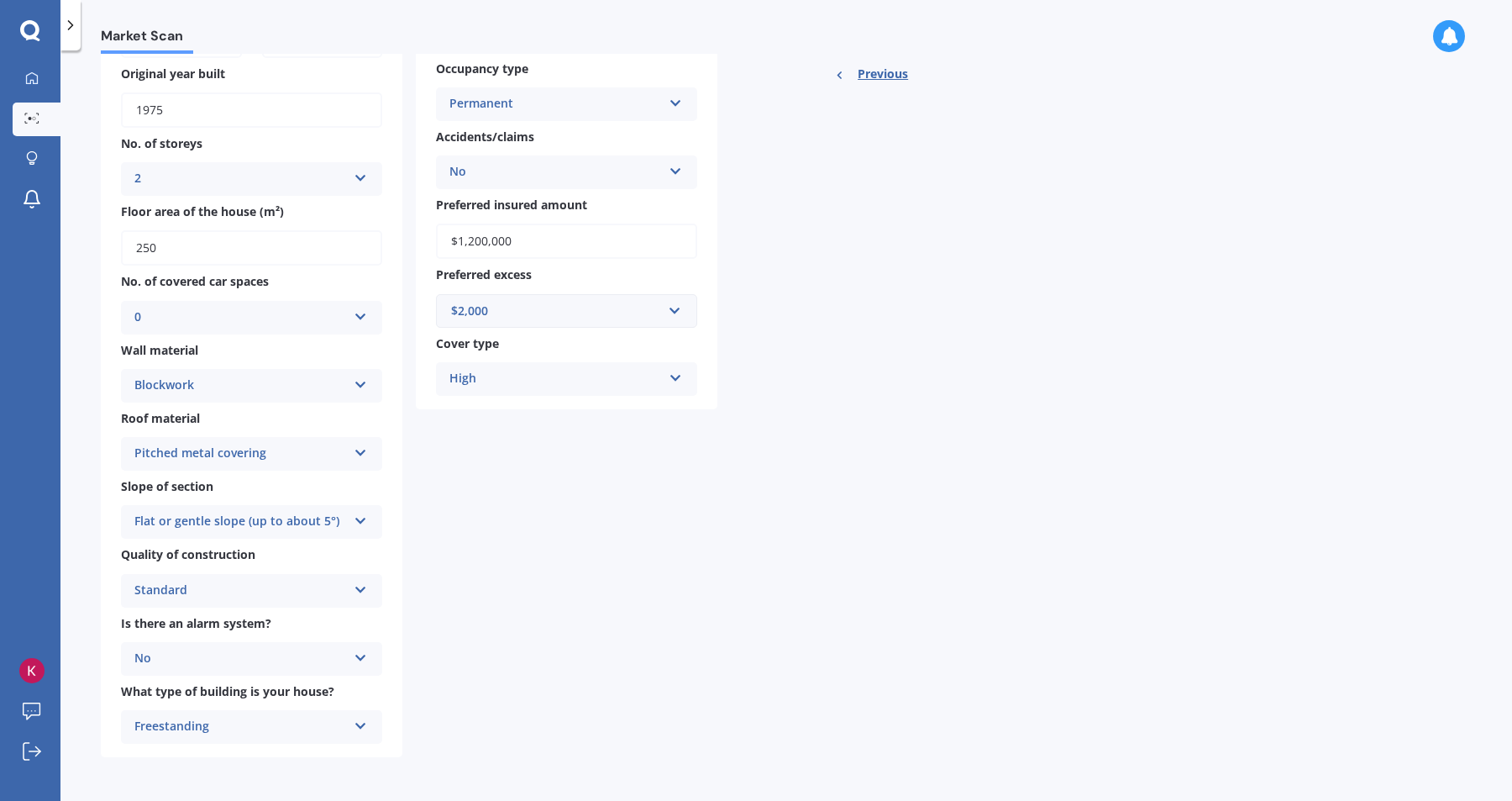
click at [282, 482] on label "Slope of section" at bounding box center [248, 486] width 255 height 18
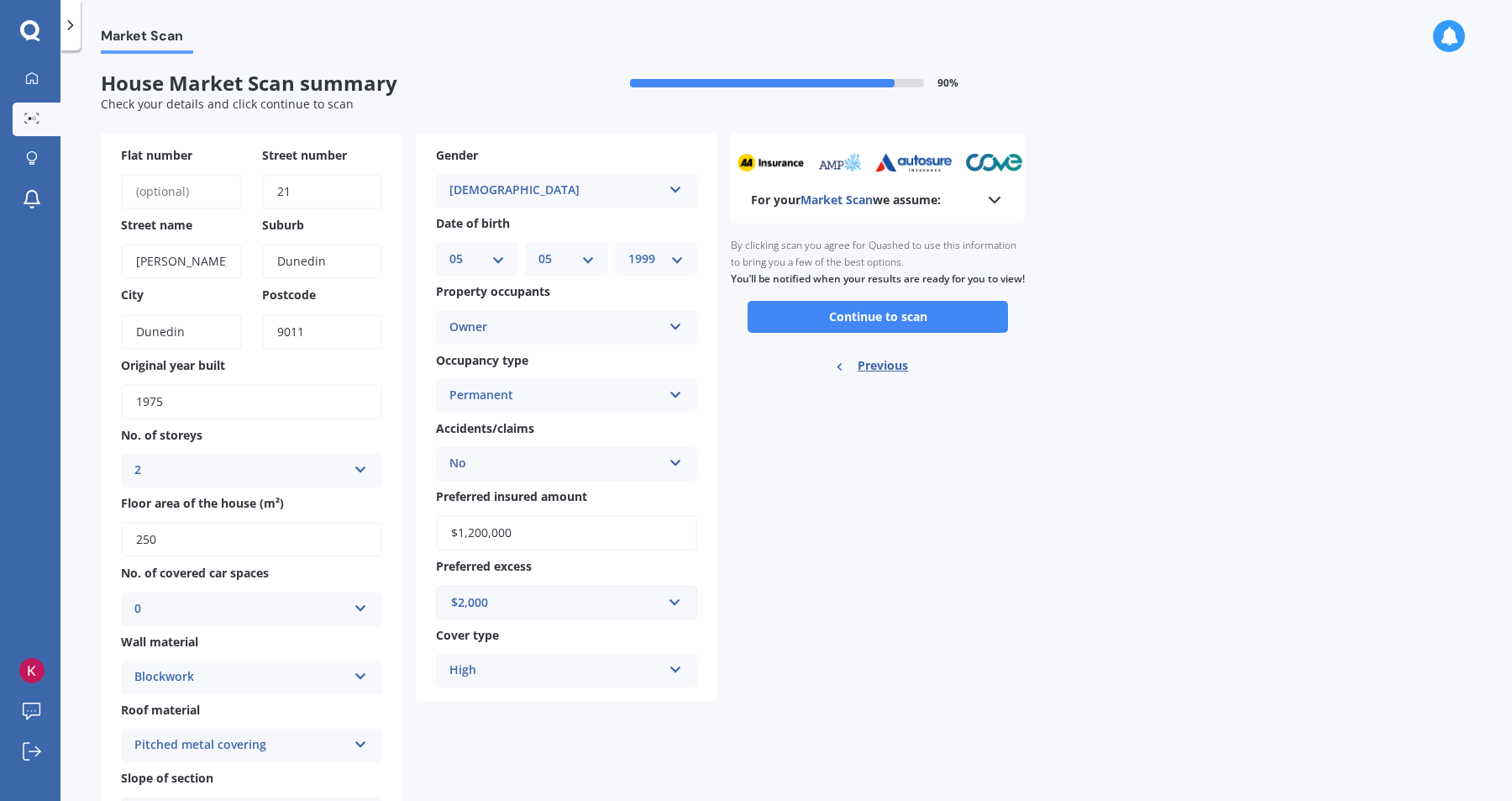
scroll to position [0, 0]
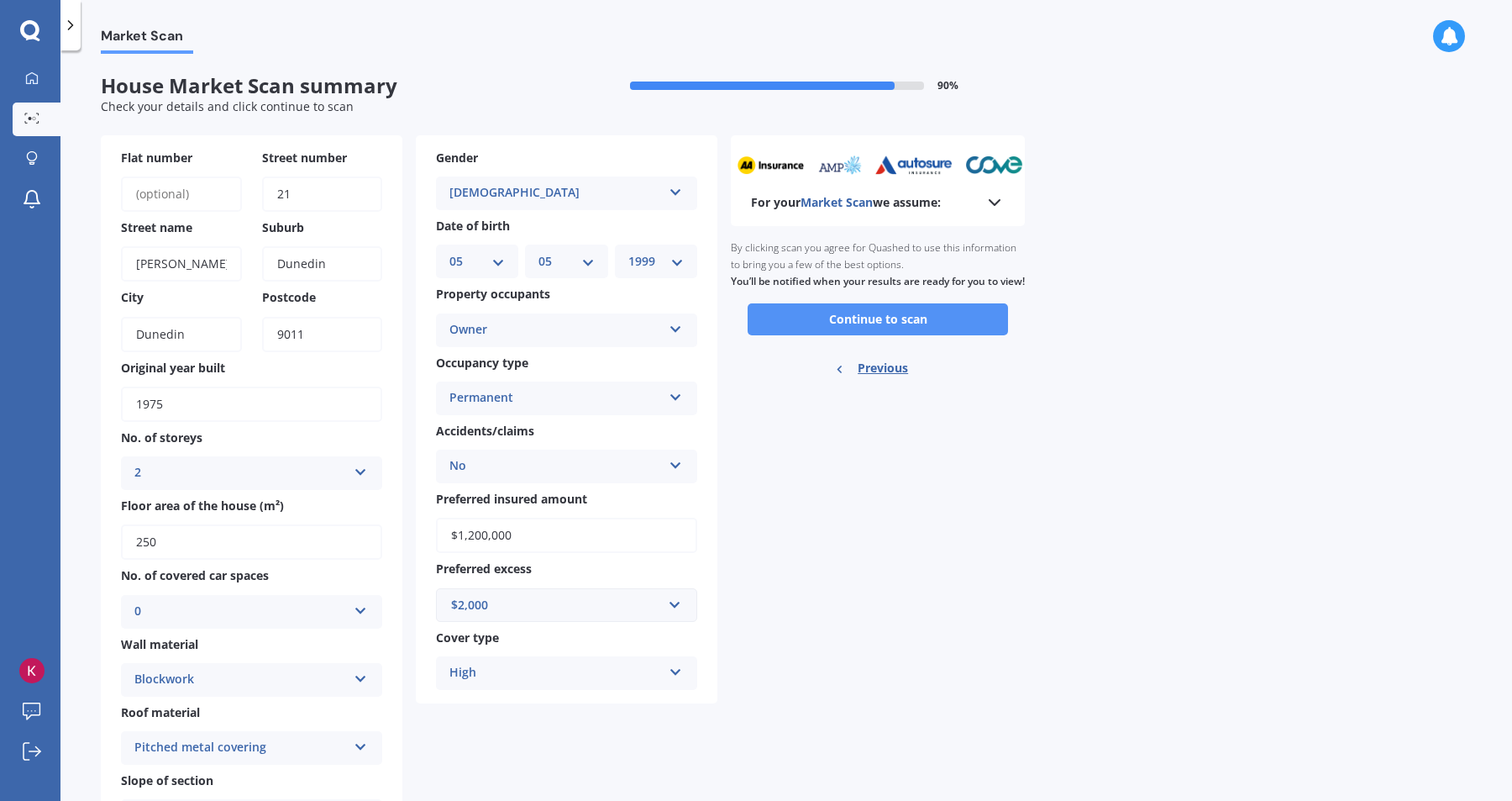
click at [849, 336] on button "Continue to scan" at bounding box center [878, 319] width 261 height 32
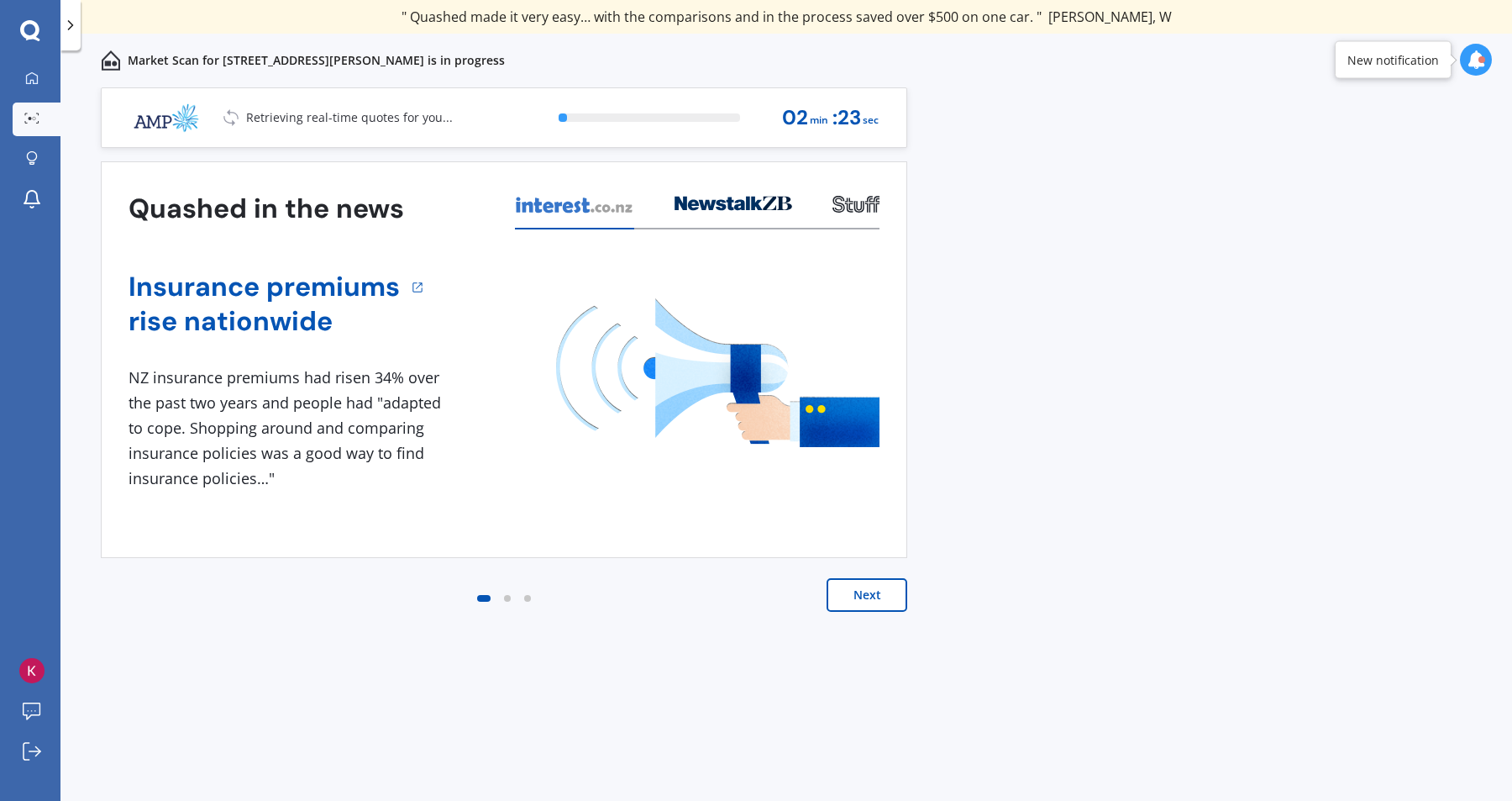
click at [855, 601] on button "Next" at bounding box center [867, 595] width 81 height 34
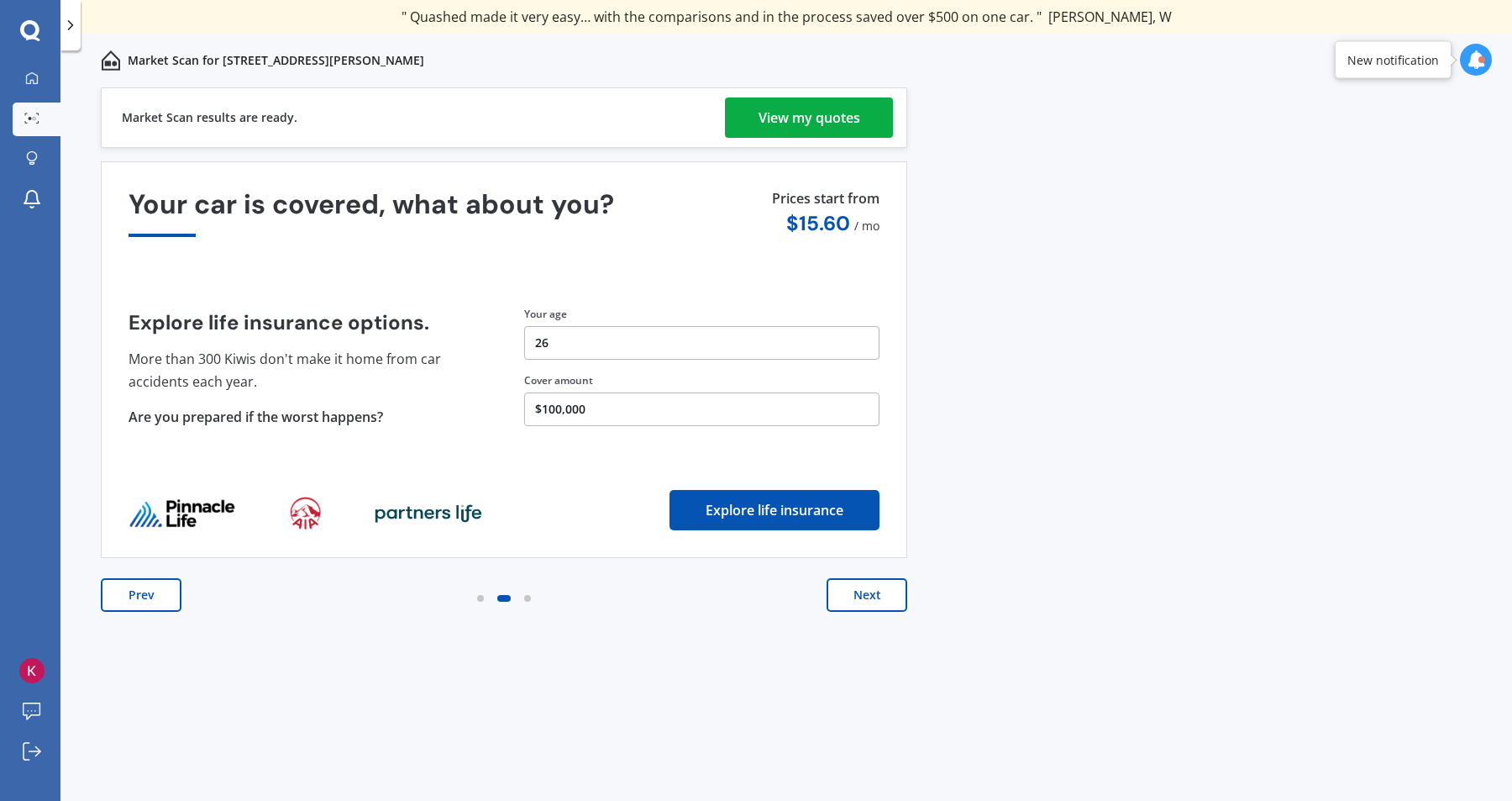
click at [829, 117] on div "View my quotes" at bounding box center [810, 117] width 102 height 40
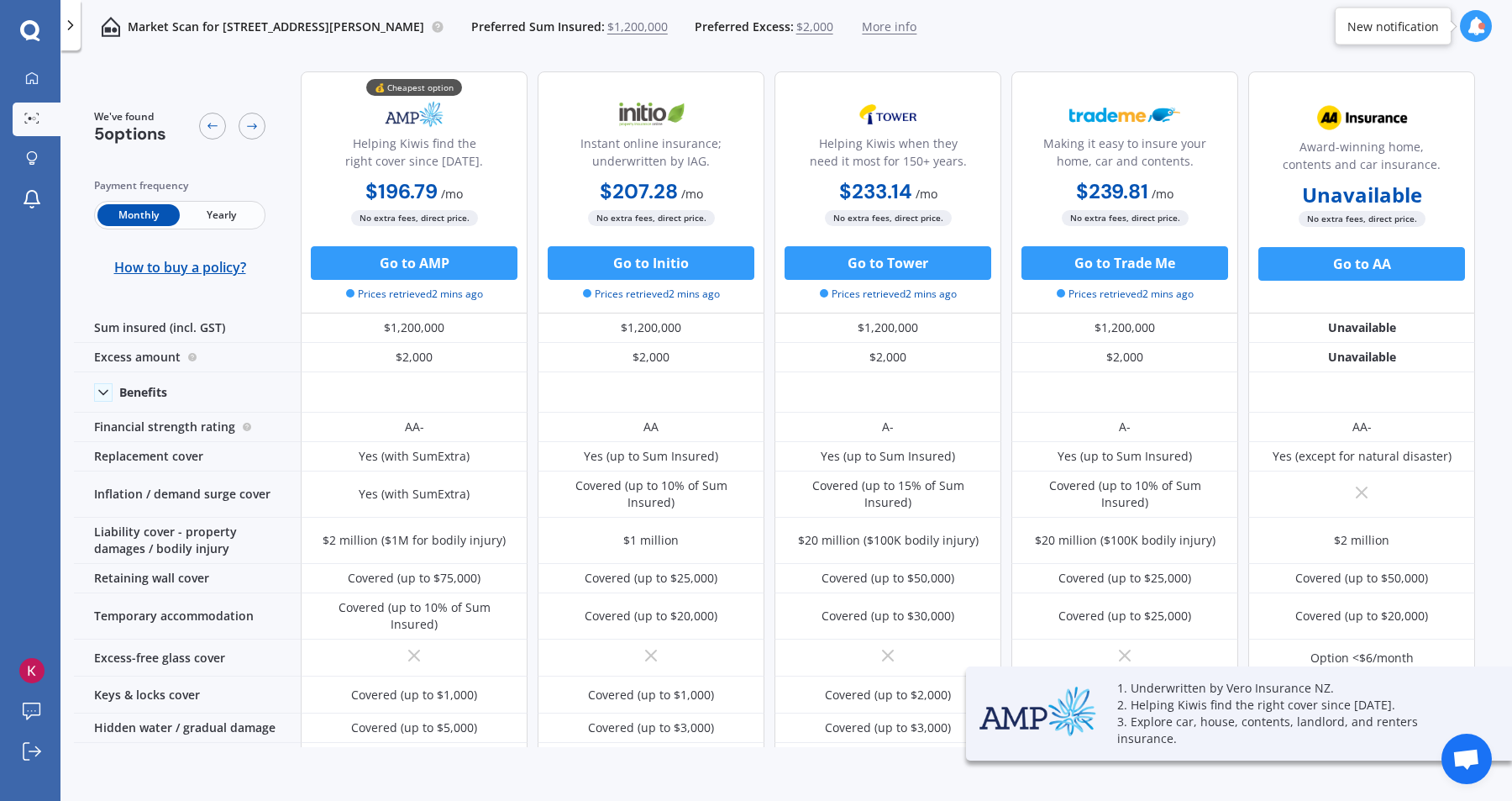
click at [233, 220] on span "Yearly" at bounding box center [221, 215] width 82 height 22
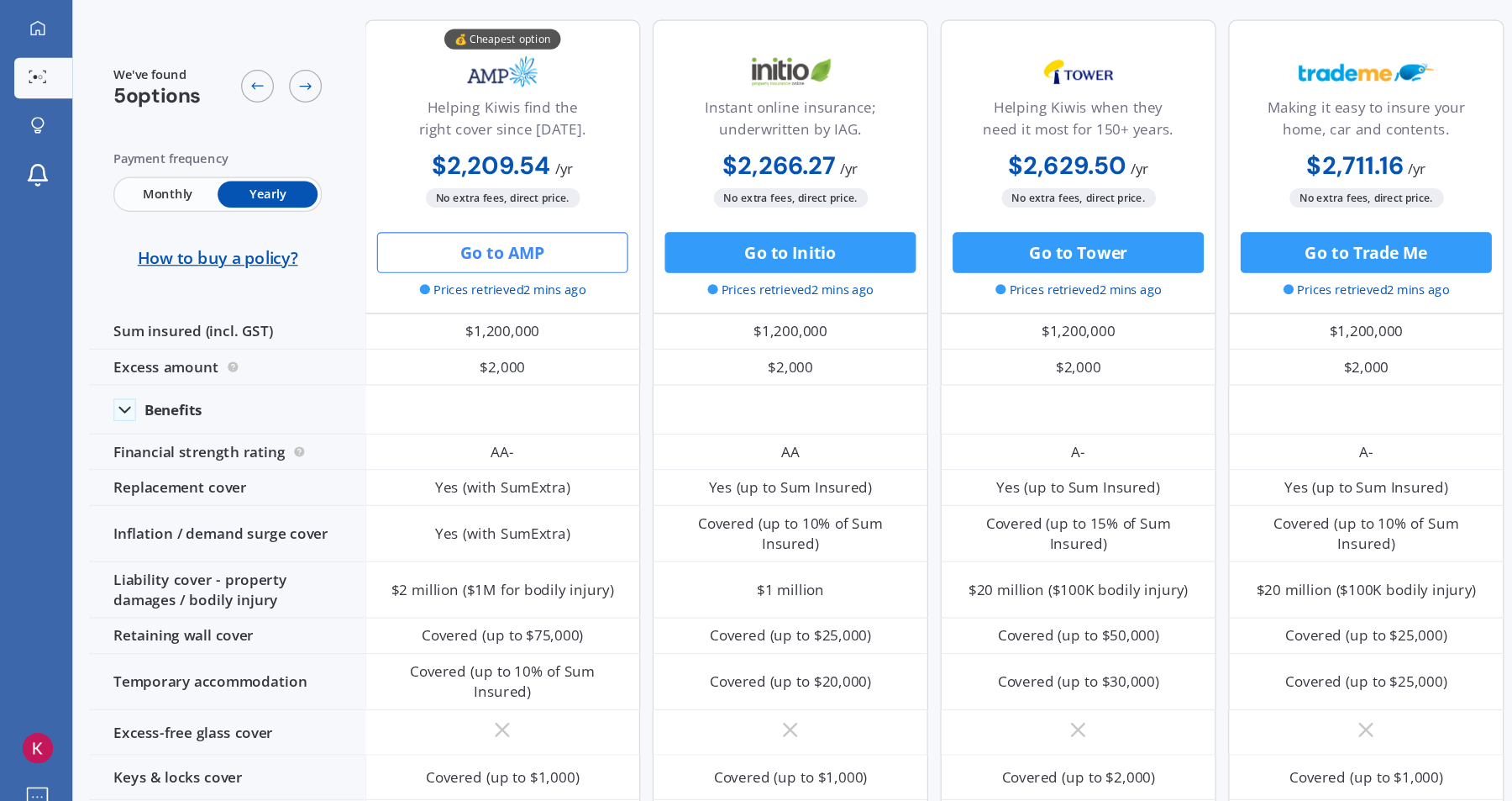
click at [458, 251] on button "Go to AMP" at bounding box center [413, 263] width 206 height 34
